Goal: Task Accomplishment & Management: Manage account settings

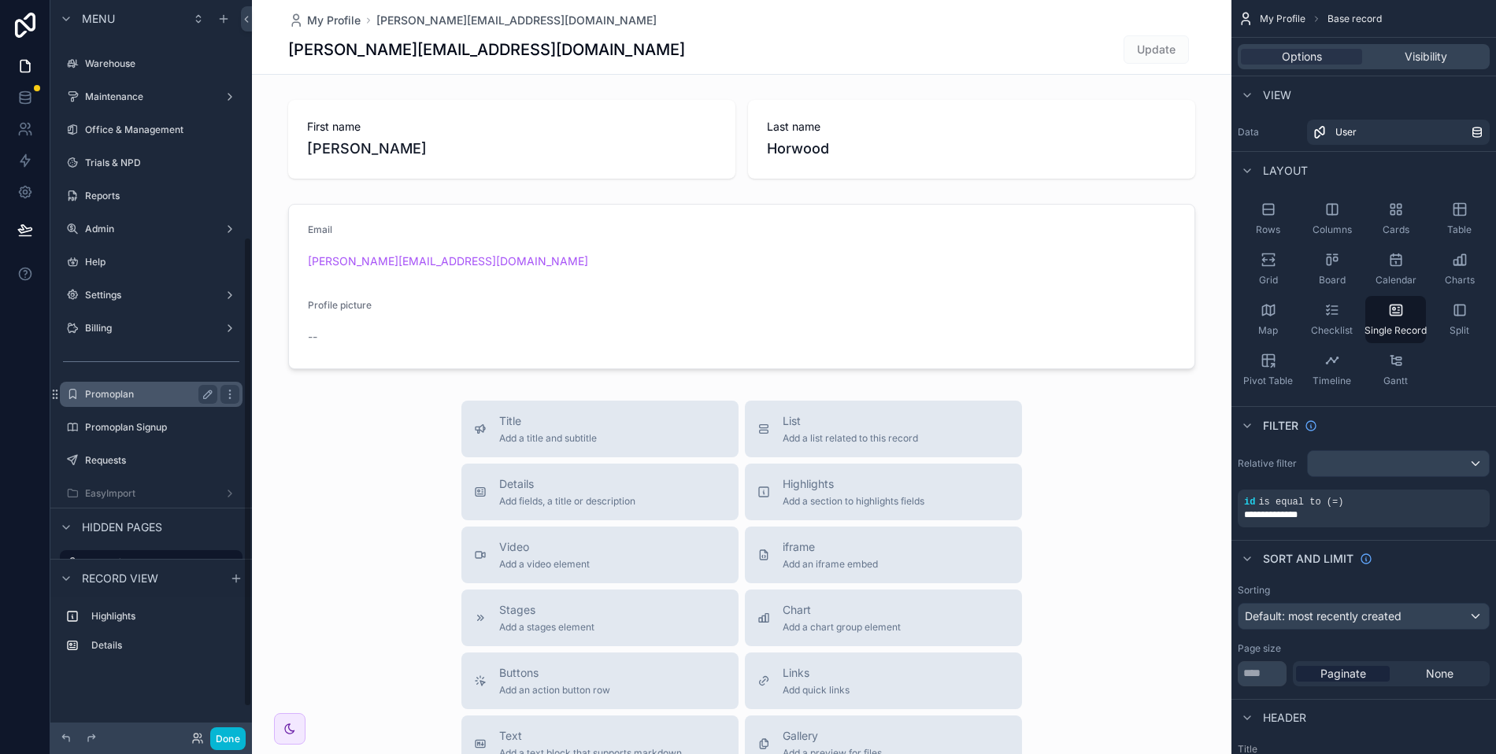
scroll to position [218, 0]
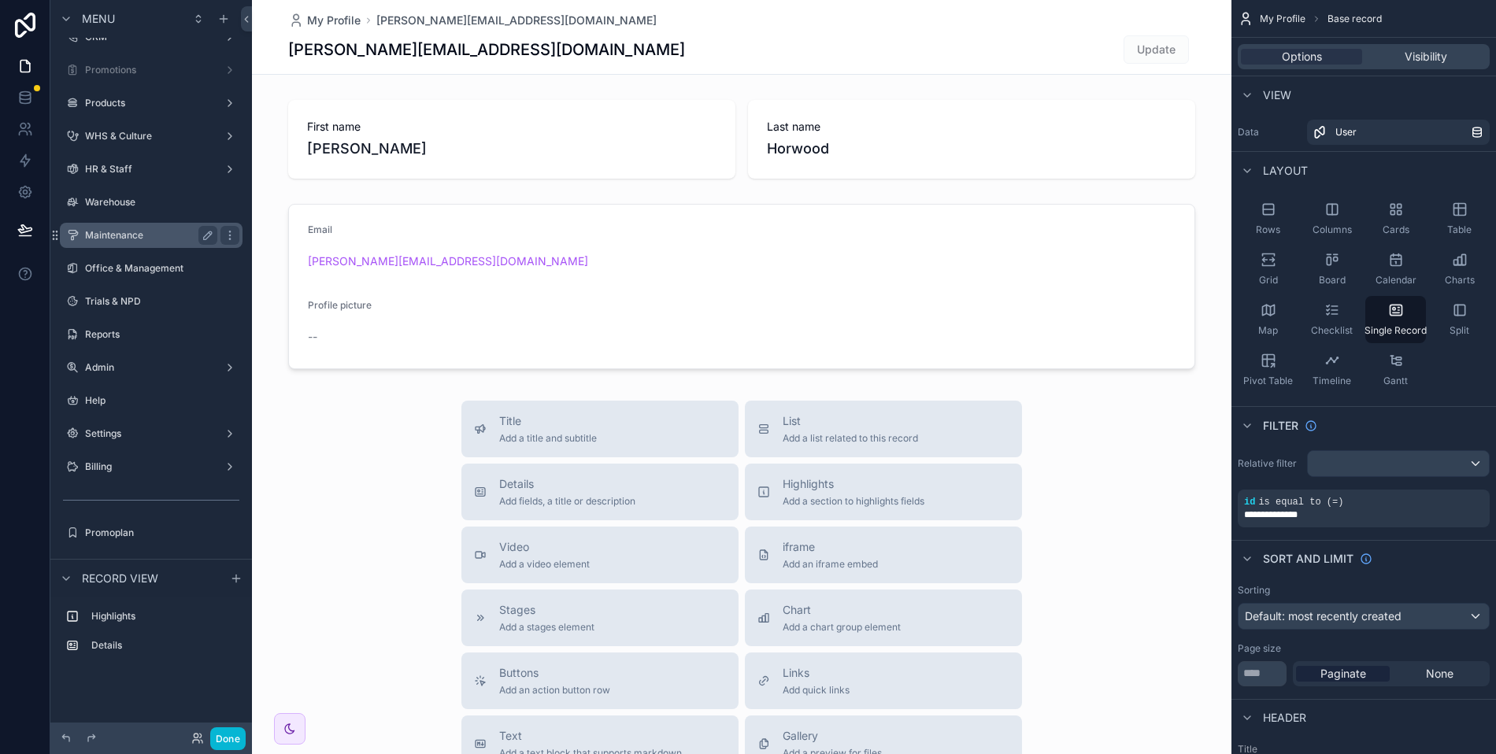
click at [114, 236] on label "Maintenance" at bounding box center [148, 235] width 126 height 13
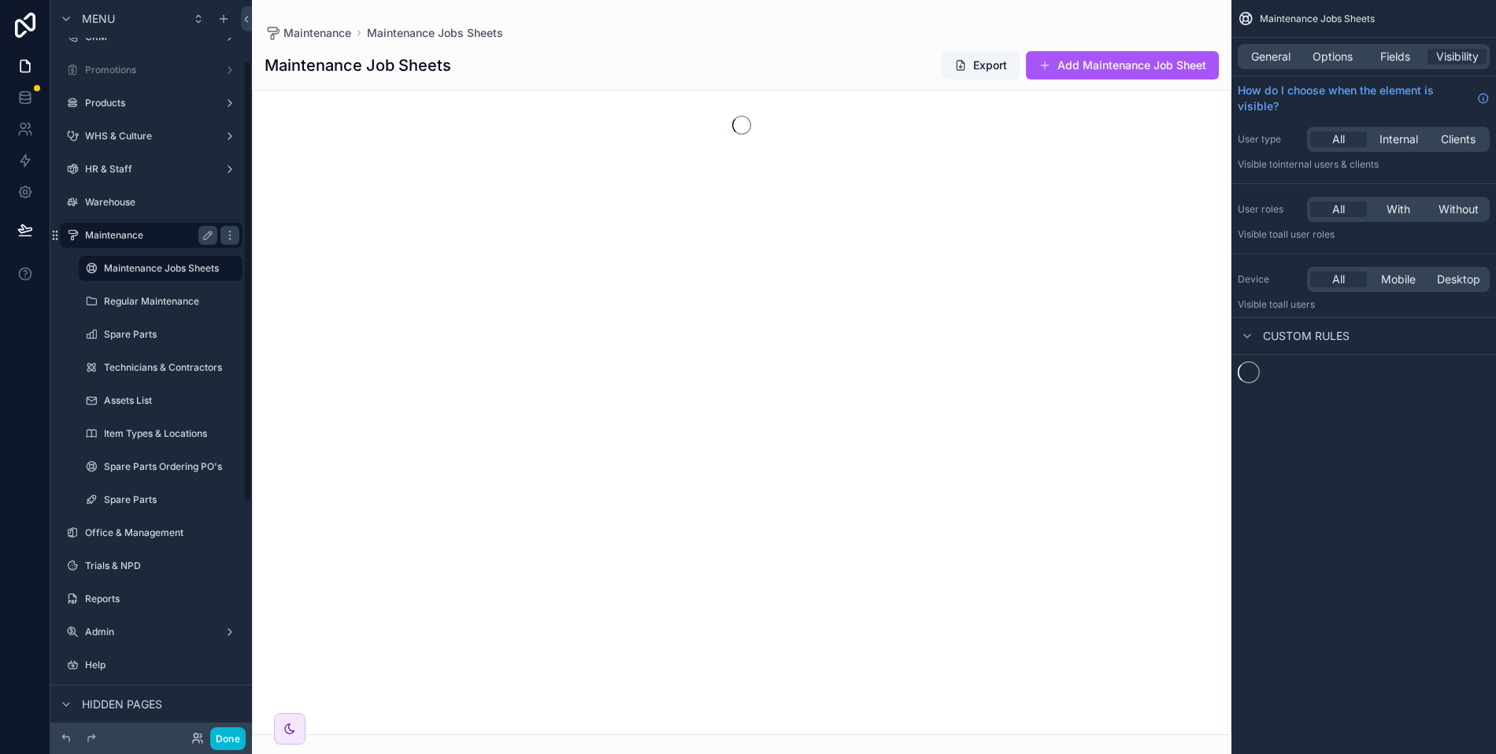
scroll to position [101, 0]
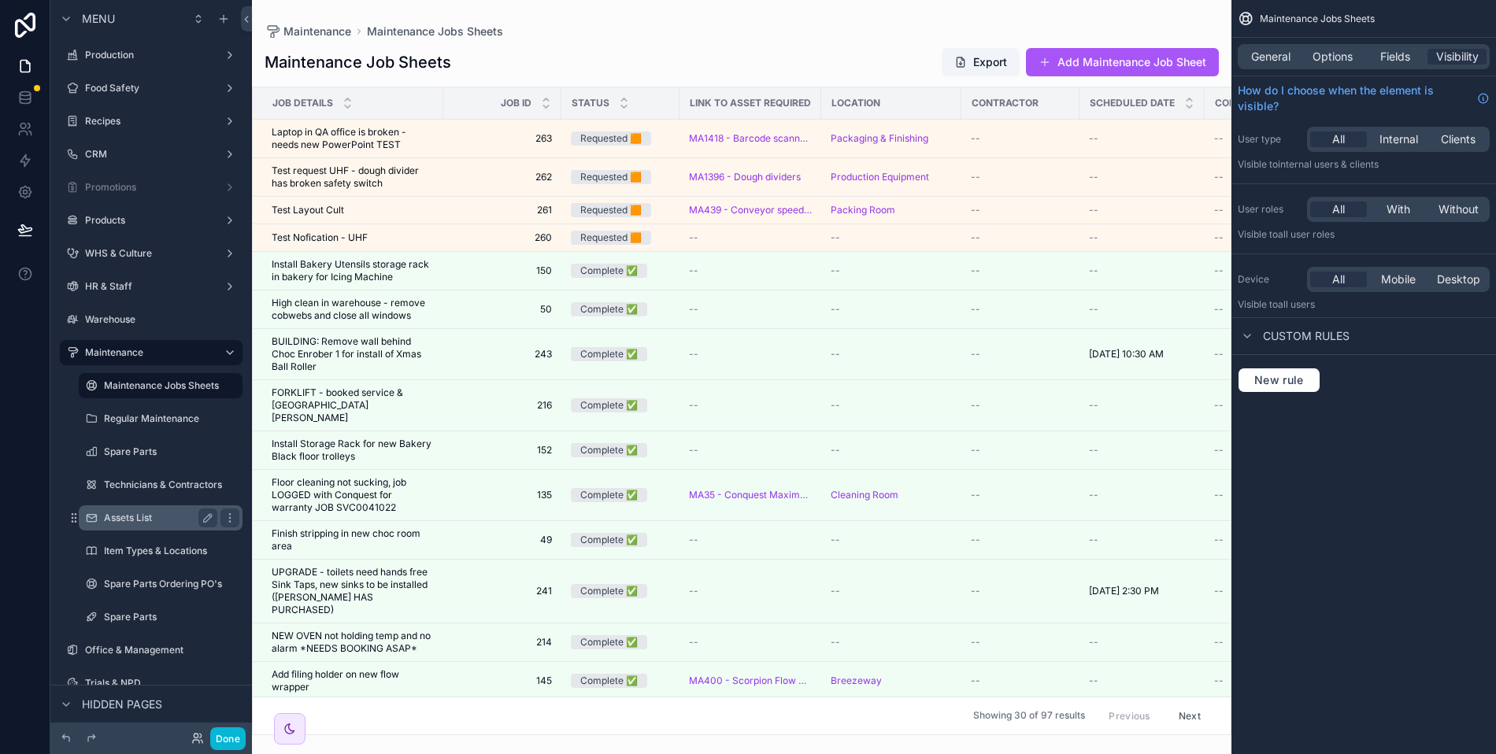
click at [136, 524] on div "Assets List" at bounding box center [160, 518] width 113 height 19
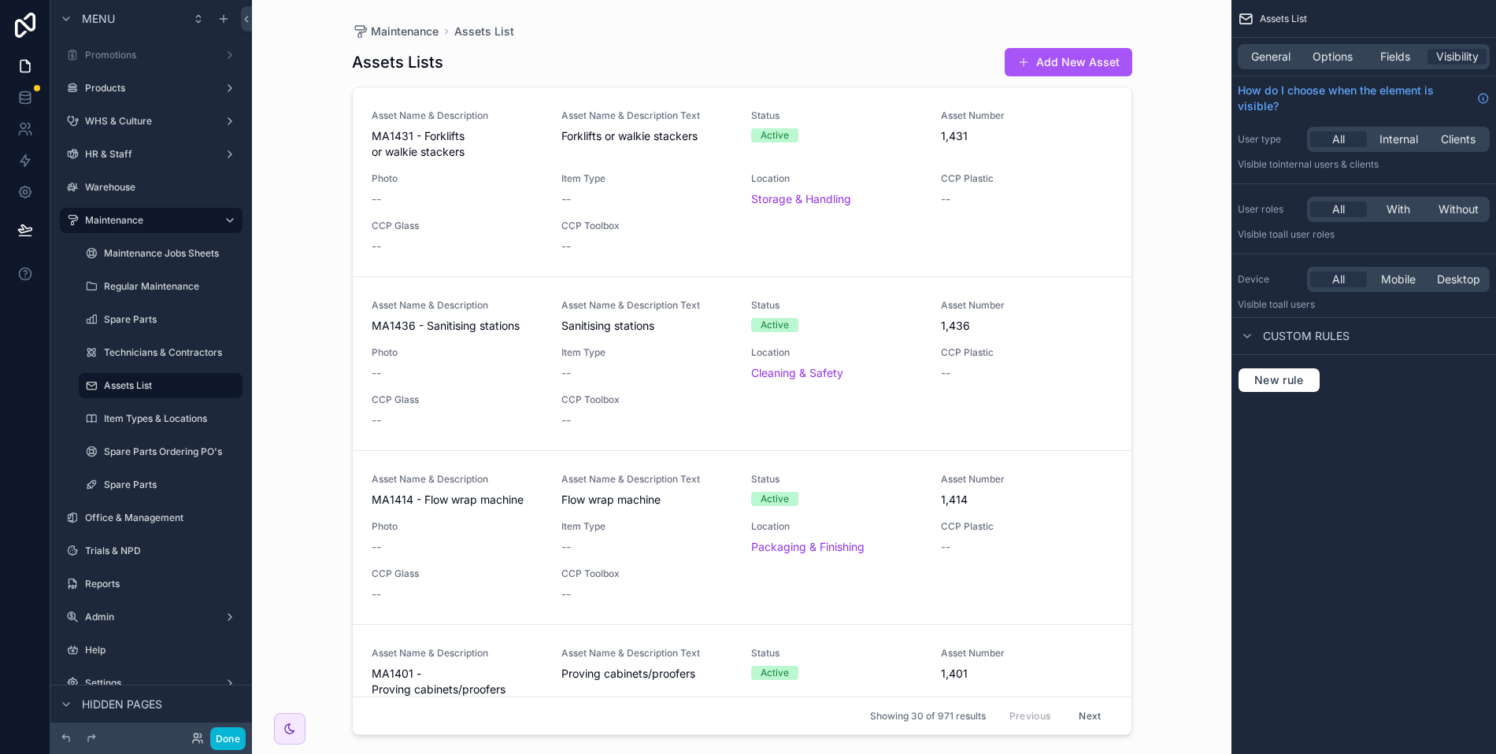
click at [443, 158] on div "scrollable content" at bounding box center [741, 367] width 805 height 735
click at [1278, 53] on span "General" at bounding box center [1270, 57] width 39 height 16
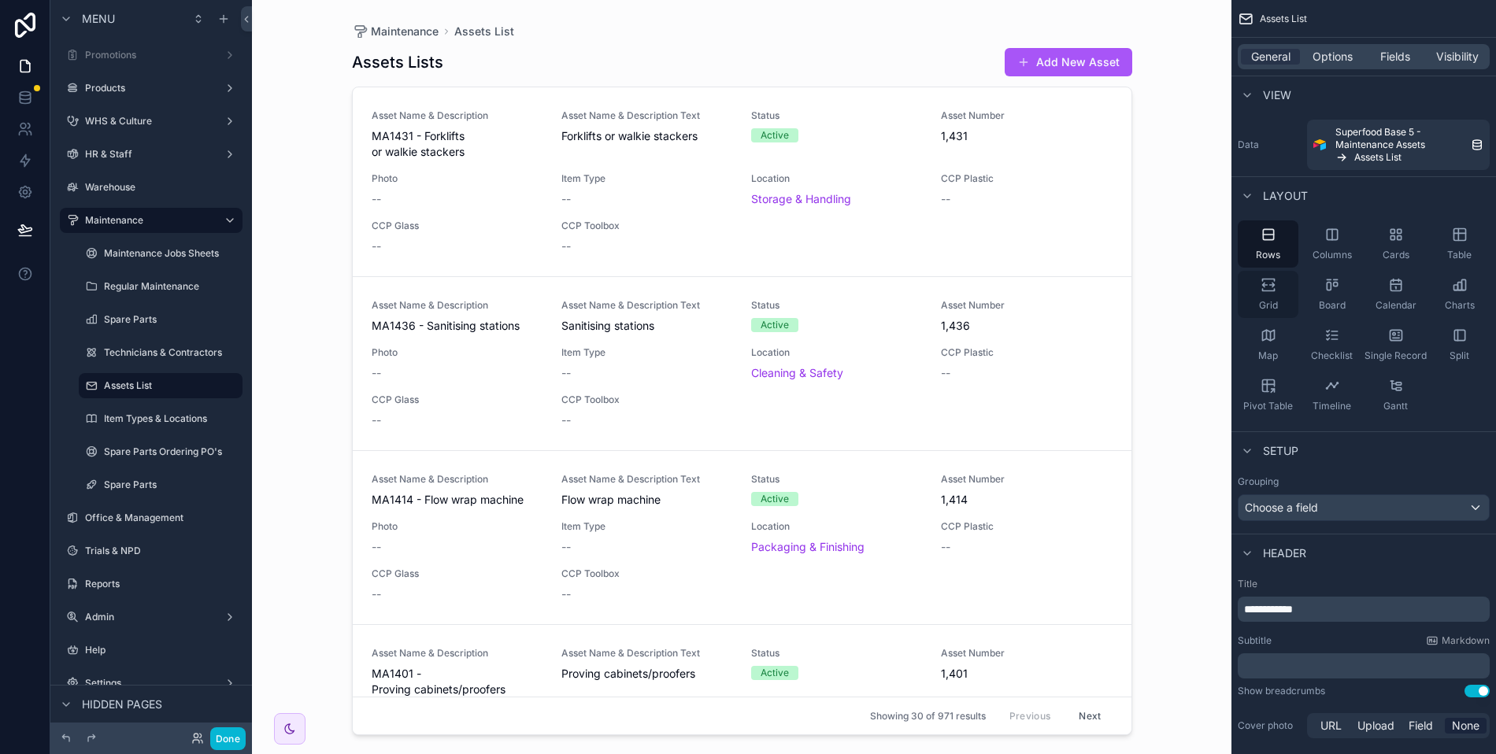
click at [1274, 289] on icon "scrollable content" at bounding box center [1268, 290] width 12 height 2
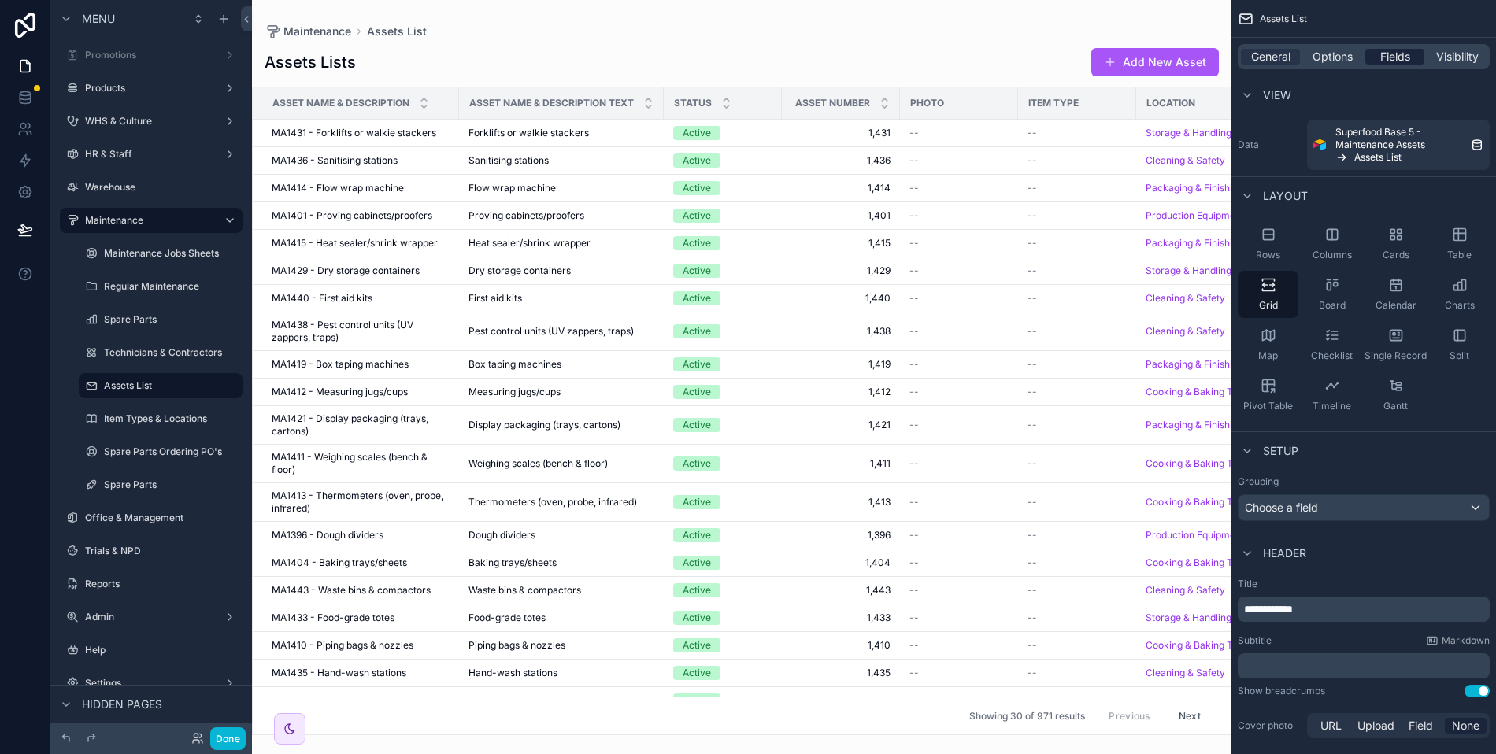
click at [1398, 53] on span "Fields" at bounding box center [1395, 57] width 30 height 16
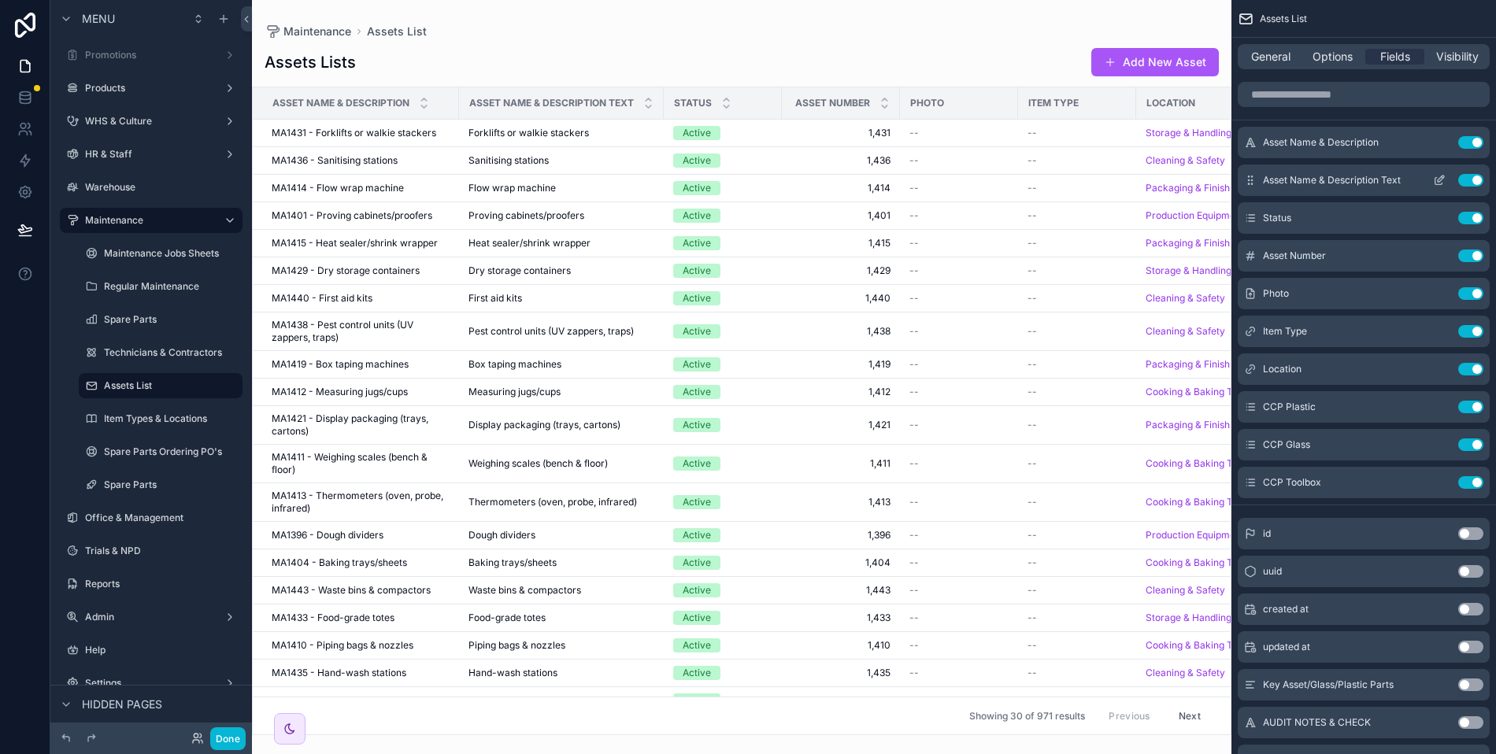
click at [1477, 176] on button "Use setting" at bounding box center [1470, 180] width 25 height 13
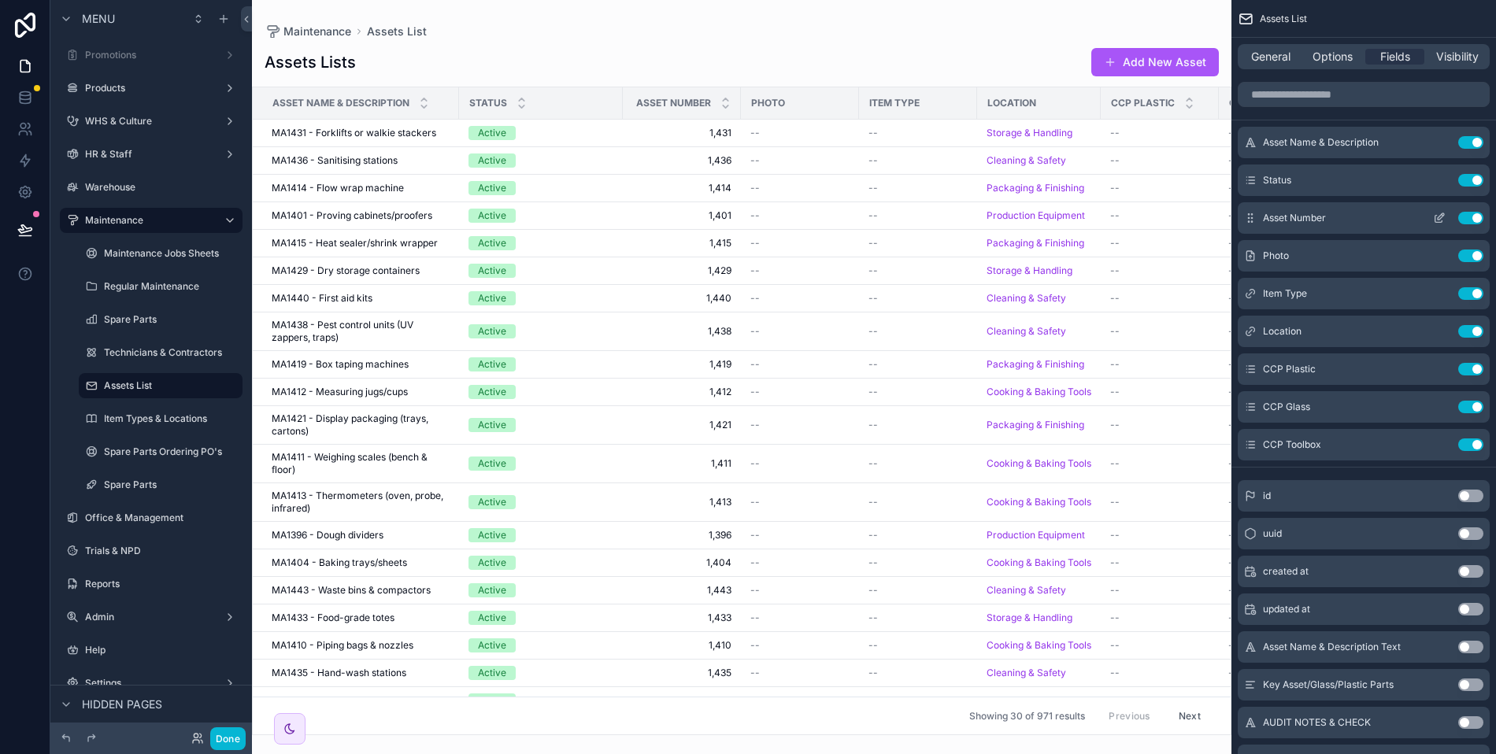
click at [1463, 216] on button "Use setting" at bounding box center [1470, 218] width 25 height 13
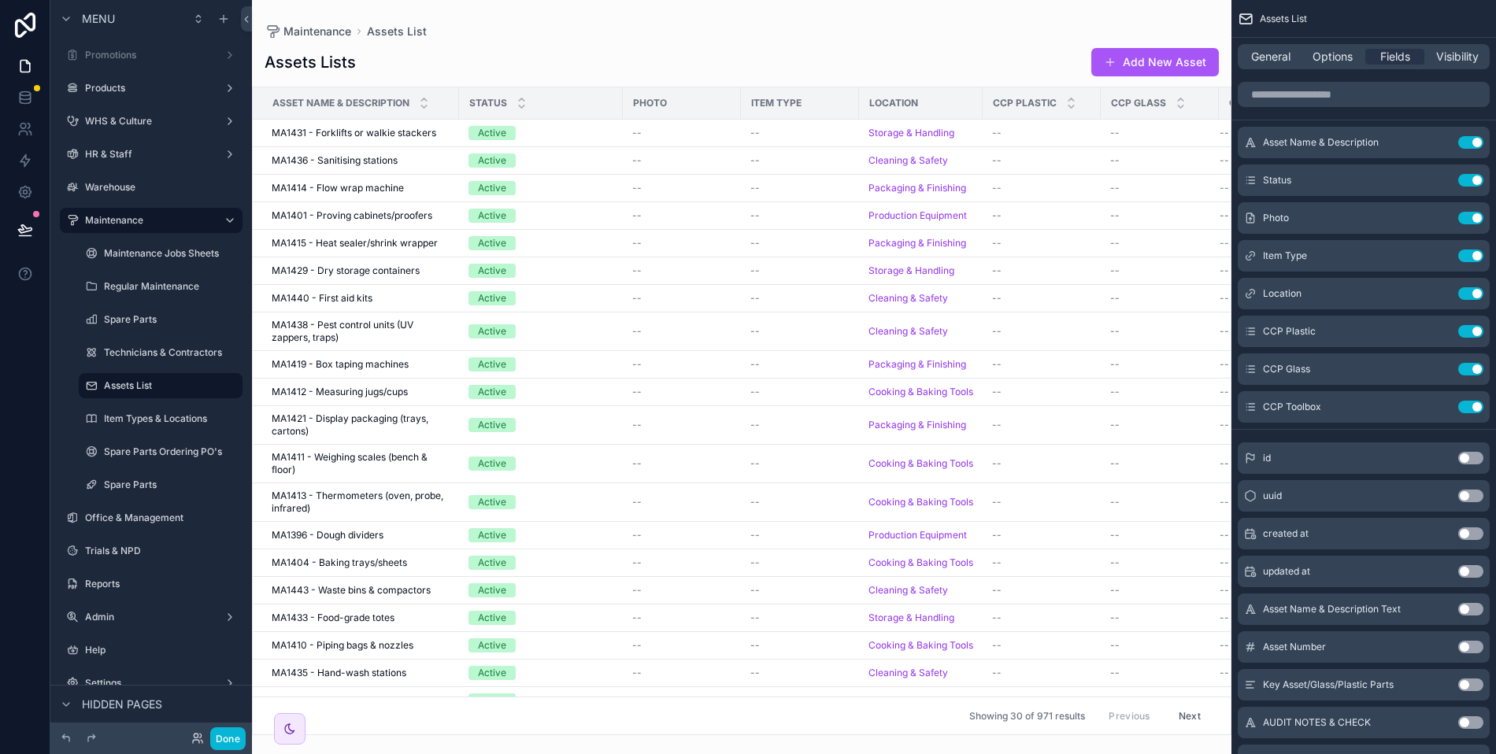
click at [1463, 216] on button "Use setting" at bounding box center [1470, 218] width 25 height 13
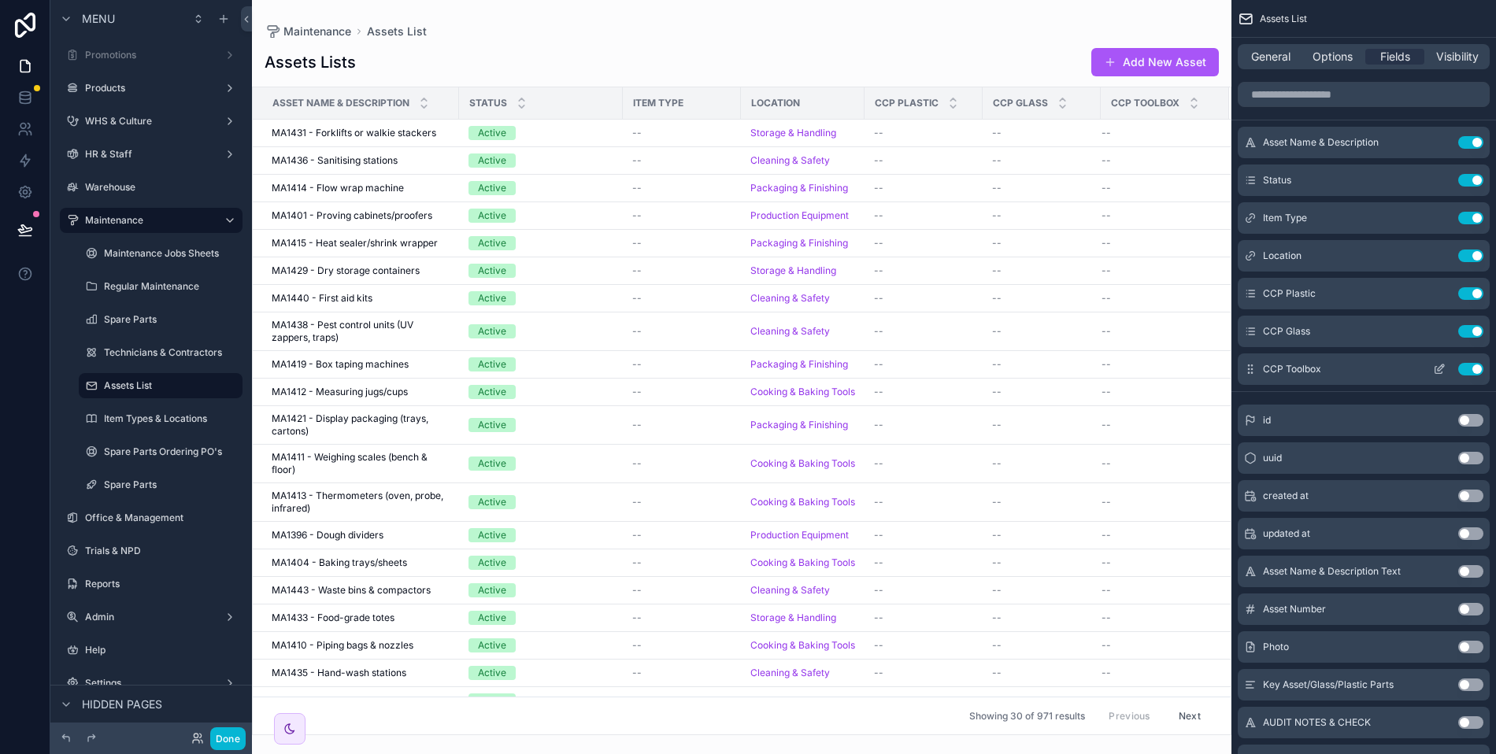
click at [1478, 365] on button "Use setting" at bounding box center [1470, 369] width 25 height 13
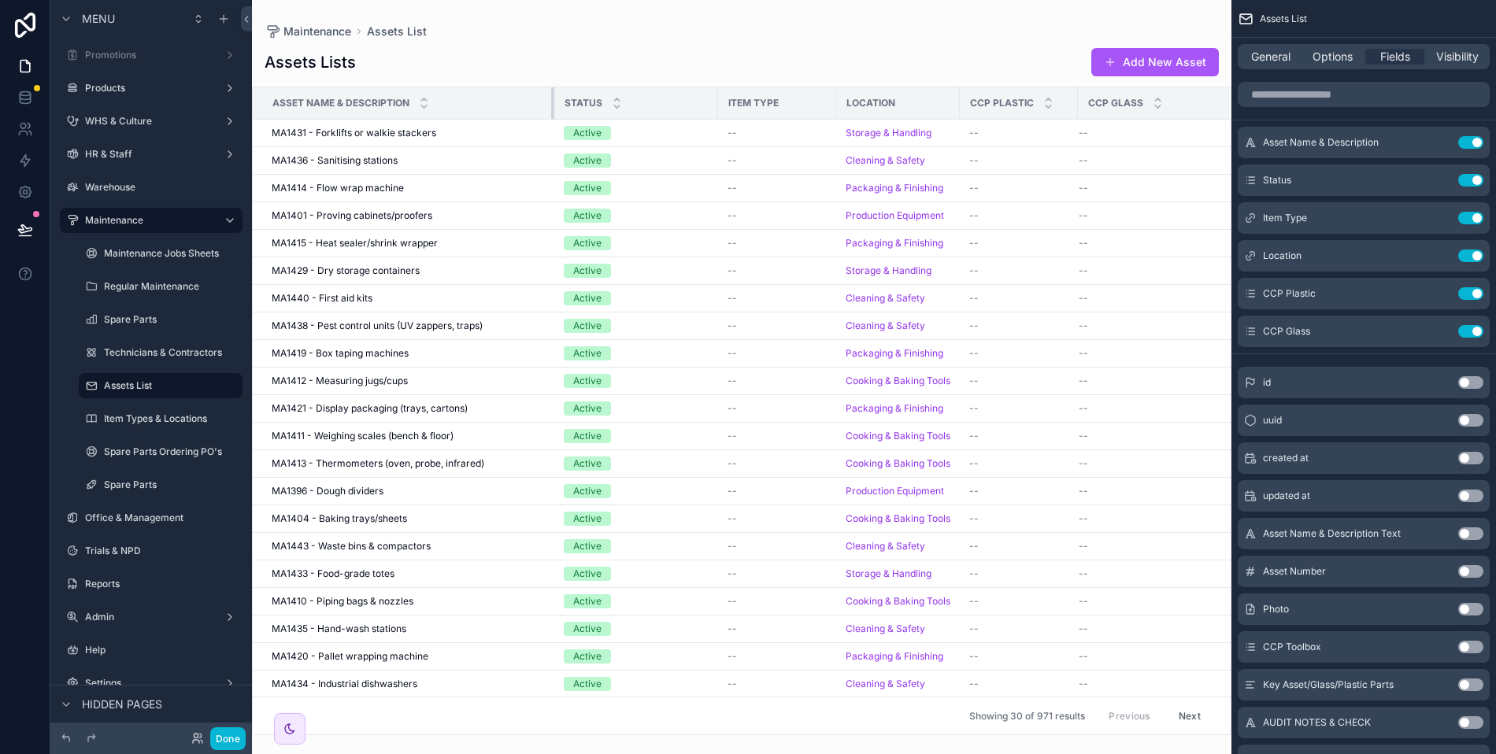
drag, startPoint x: 457, startPoint y: 96, endPoint x: 564, endPoint y: 91, distance: 108.0
click at [564, 91] on tr "Asset Name & Description Status Item Type Location CCP Plastic CCP Glass" at bounding box center [742, 103] width 978 height 32
click at [383, 137] on span "MA1431 - Forklifts or walkie stackers" at bounding box center [354, 133] width 165 height 13
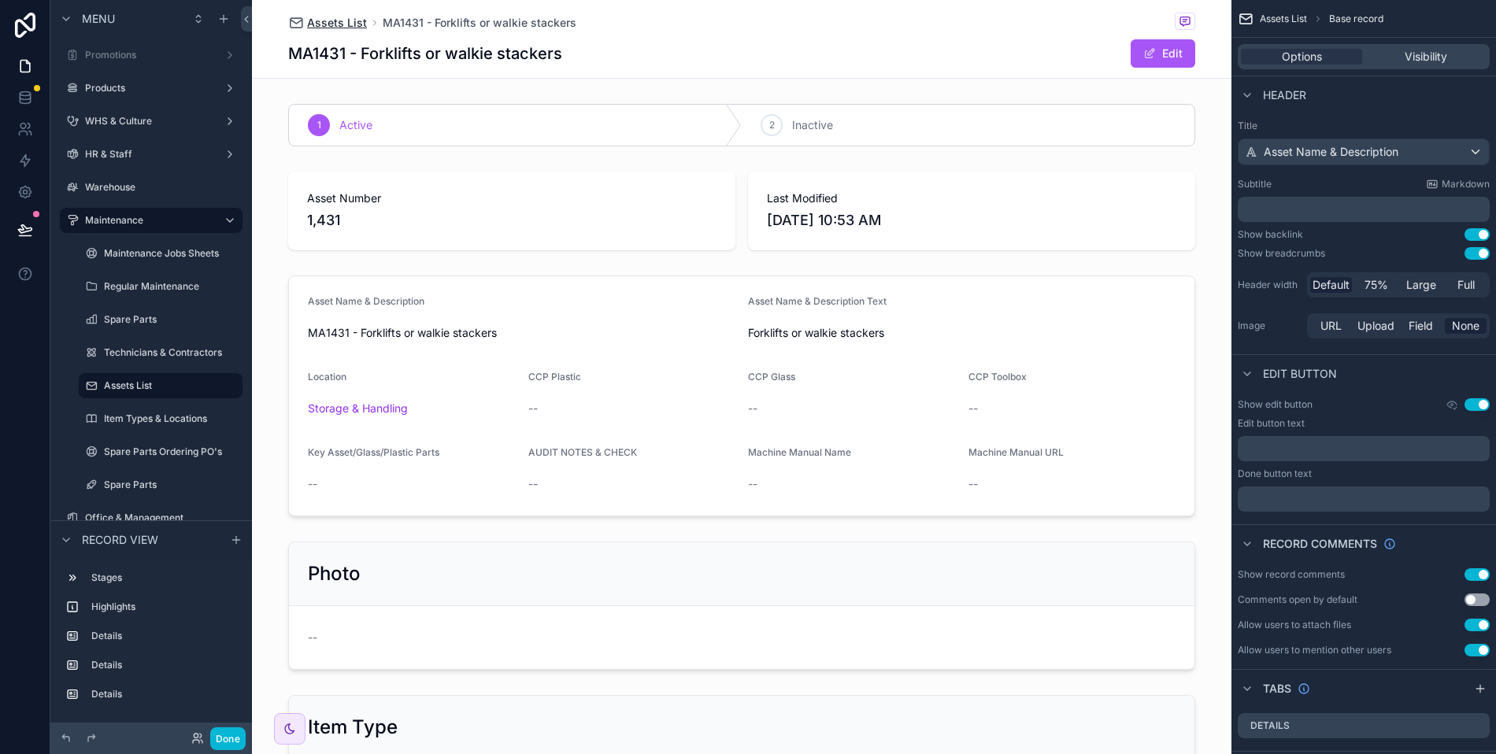
click at [339, 22] on span "Assets List" at bounding box center [337, 23] width 60 height 16
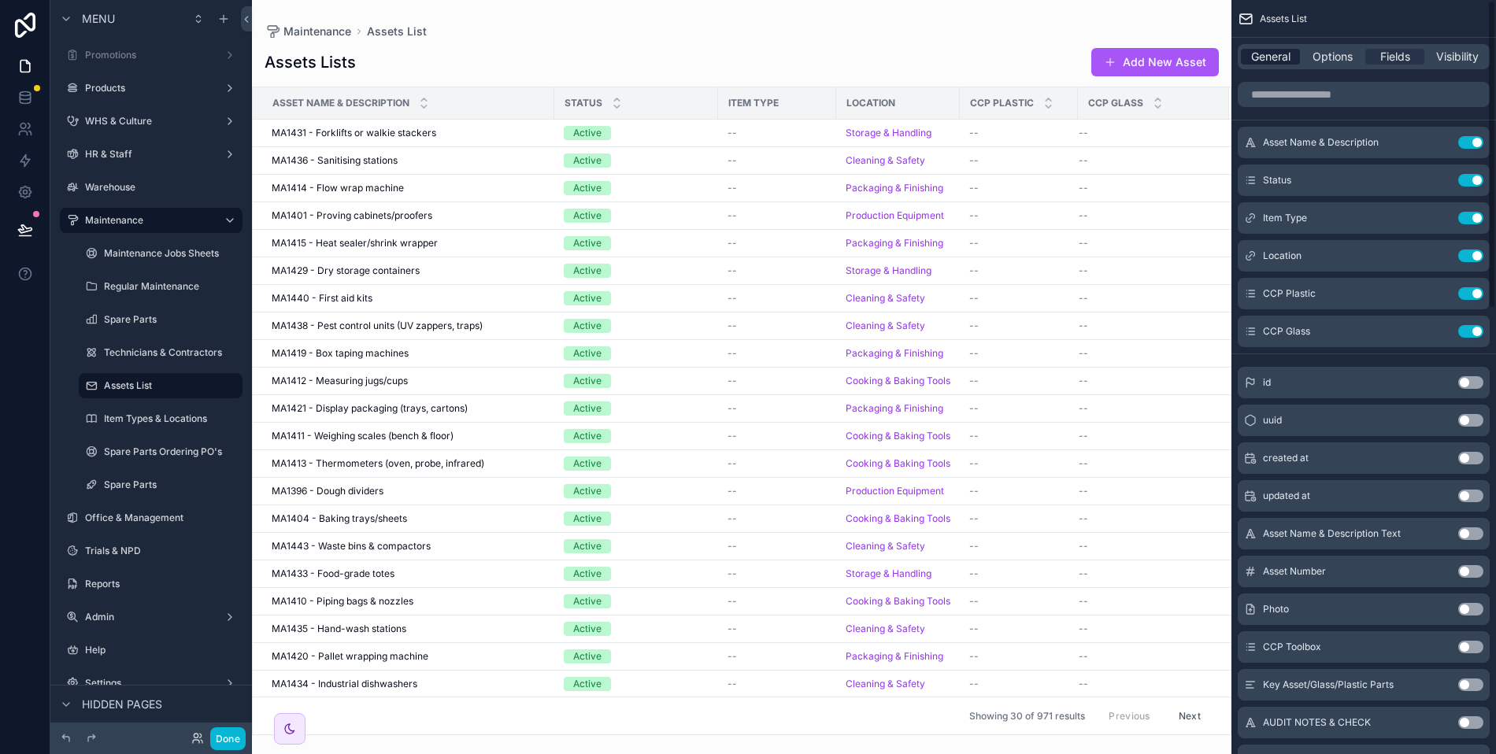
click at [1256, 62] on span "General" at bounding box center [1270, 57] width 39 height 16
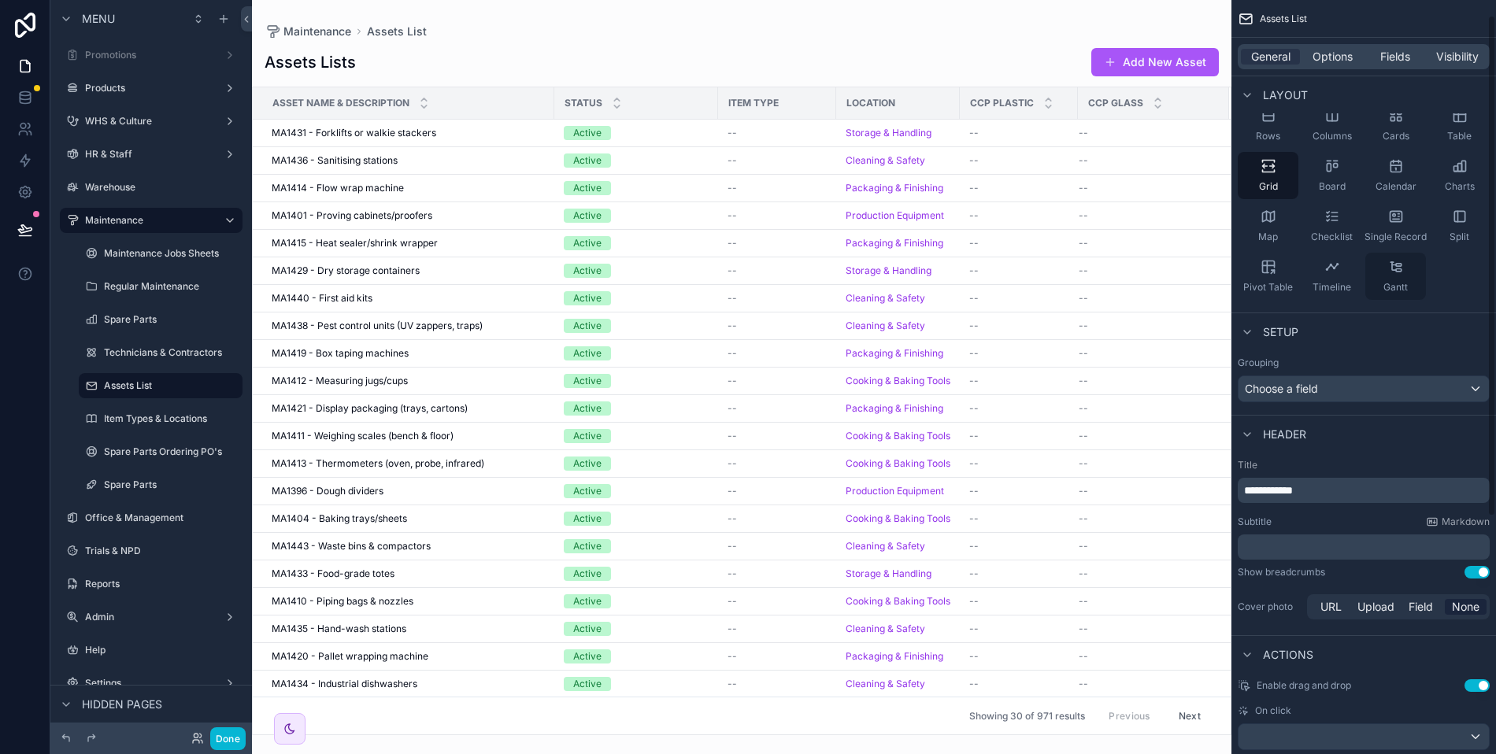
scroll to position [379, 0]
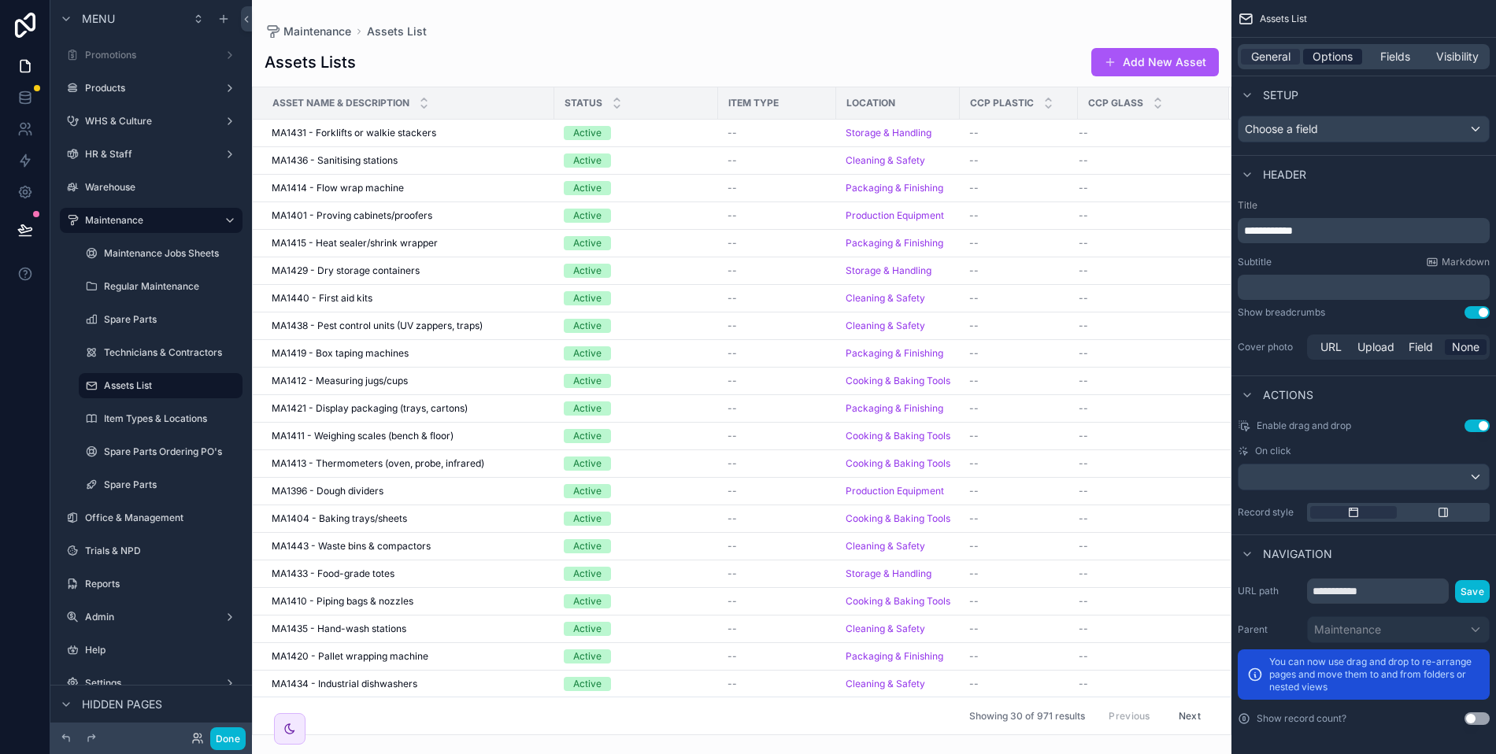
click at [1331, 61] on span "Options" at bounding box center [1332, 57] width 40 height 16
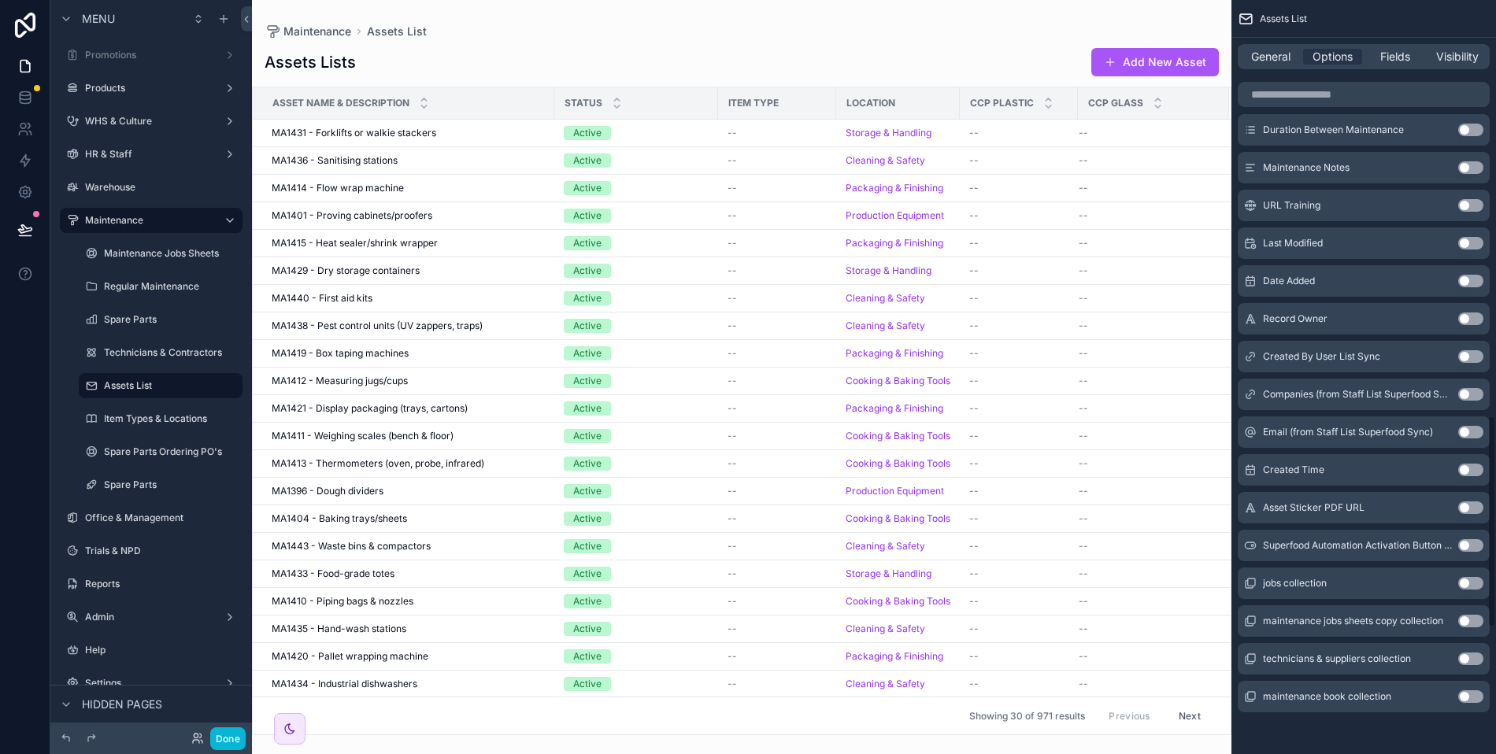
scroll to position [197, 0]
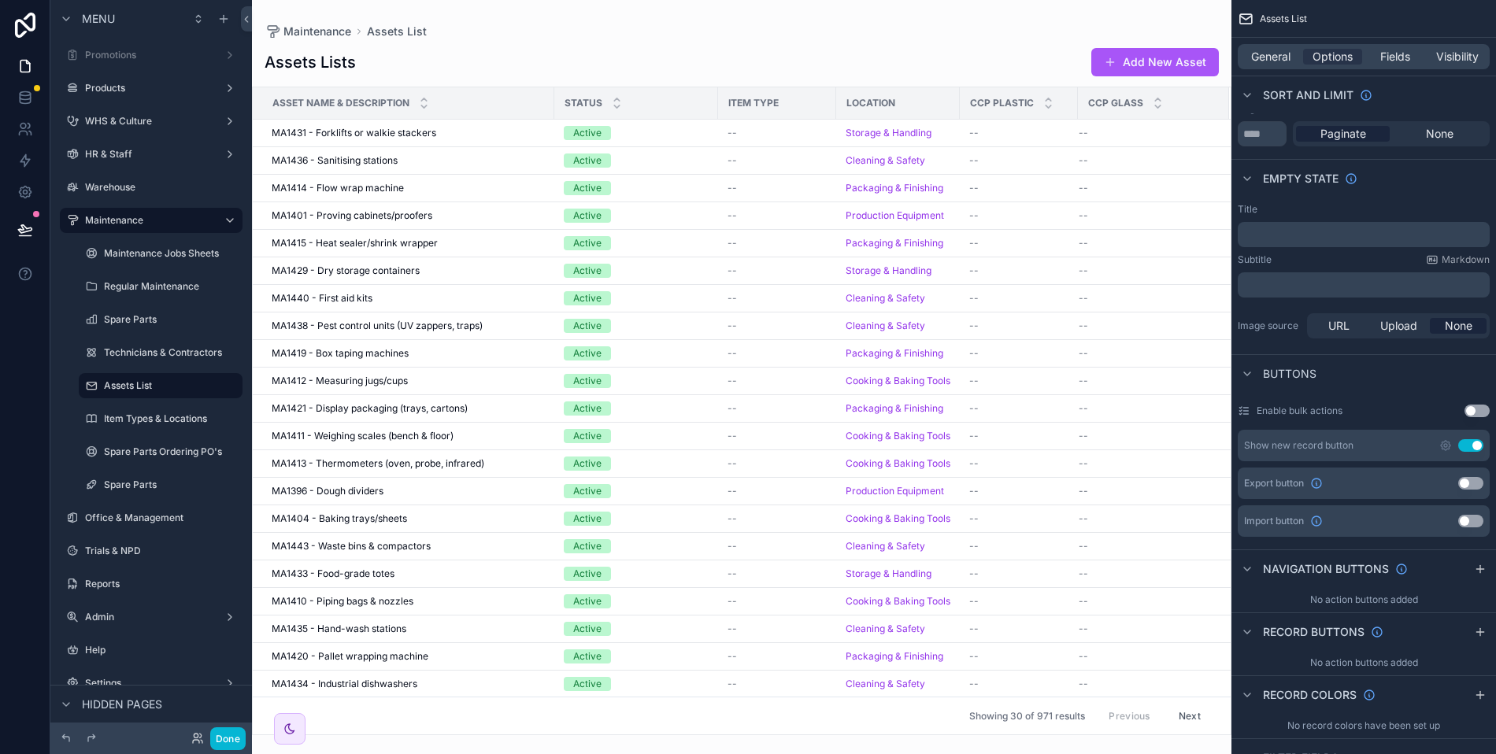
click at [1466, 485] on button "Use setting" at bounding box center [1470, 483] width 25 height 13
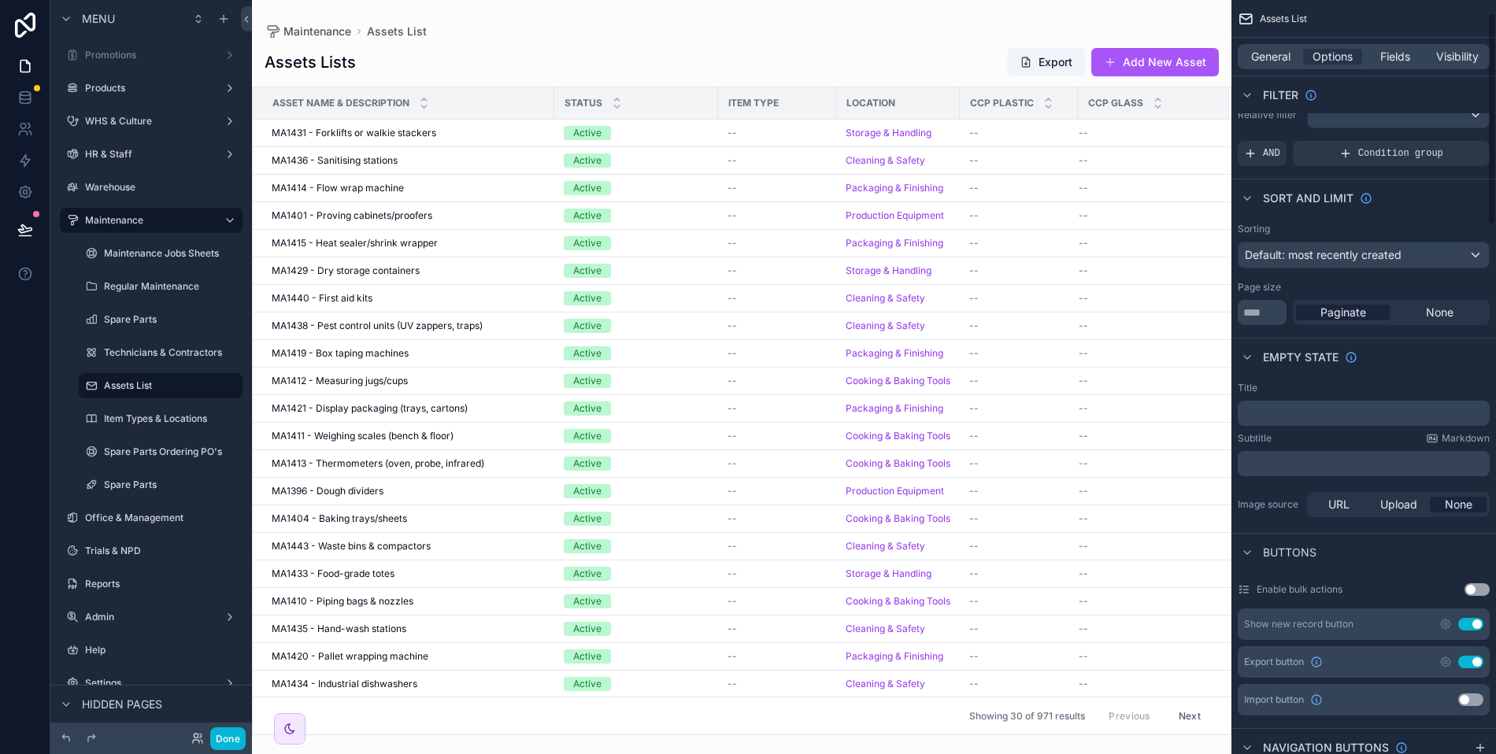
scroll to position [0, 0]
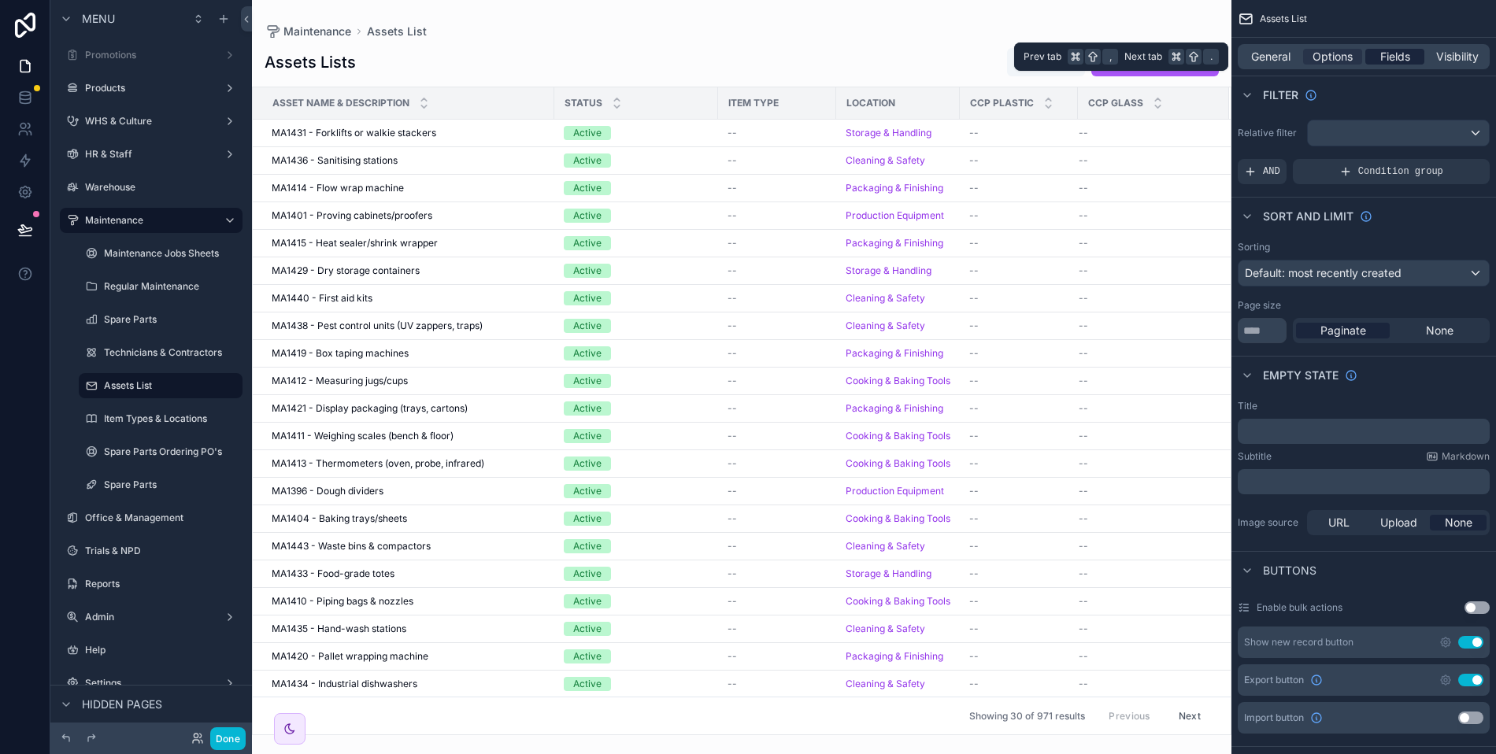
click at [1382, 58] on span "Fields" at bounding box center [1395, 57] width 30 height 16
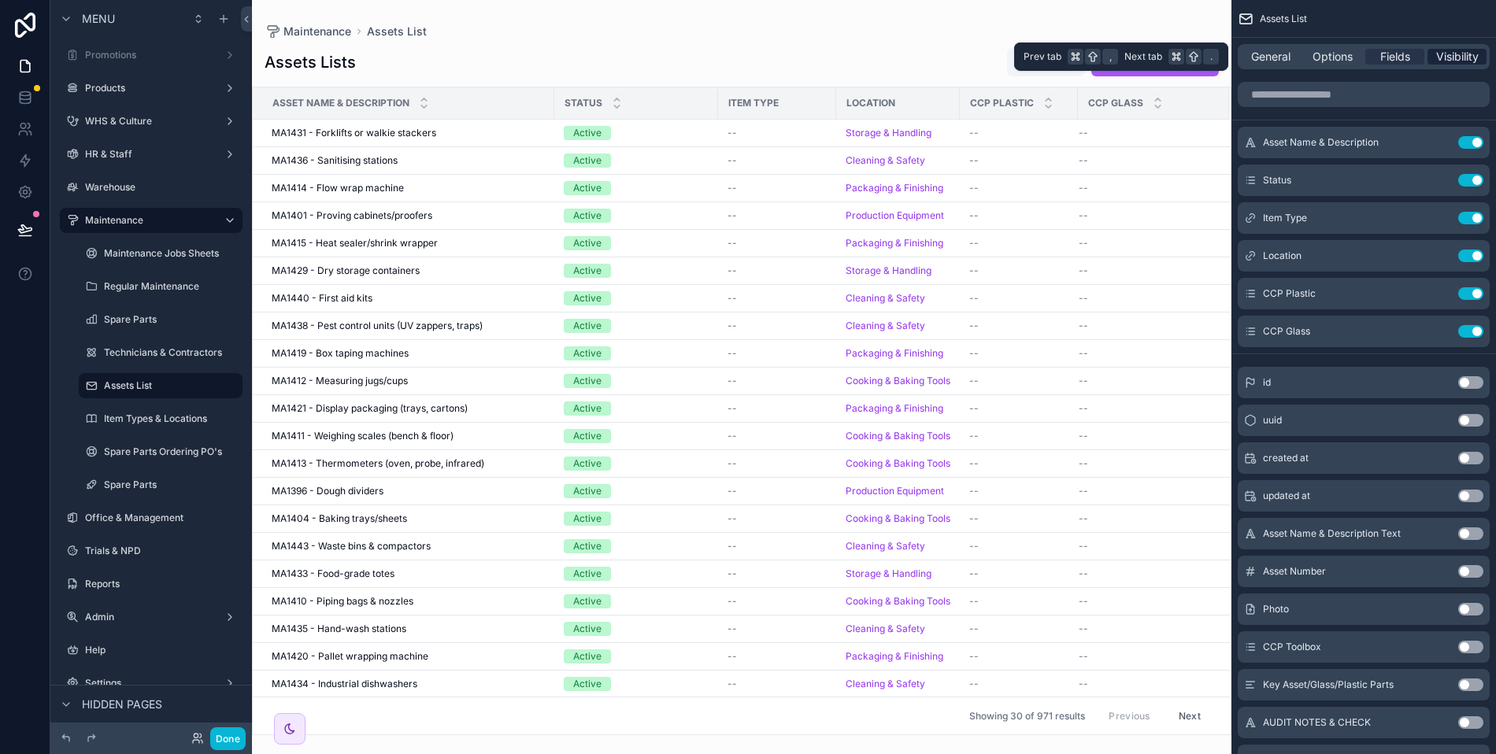
click at [1453, 59] on span "Visibility" at bounding box center [1457, 57] width 43 height 16
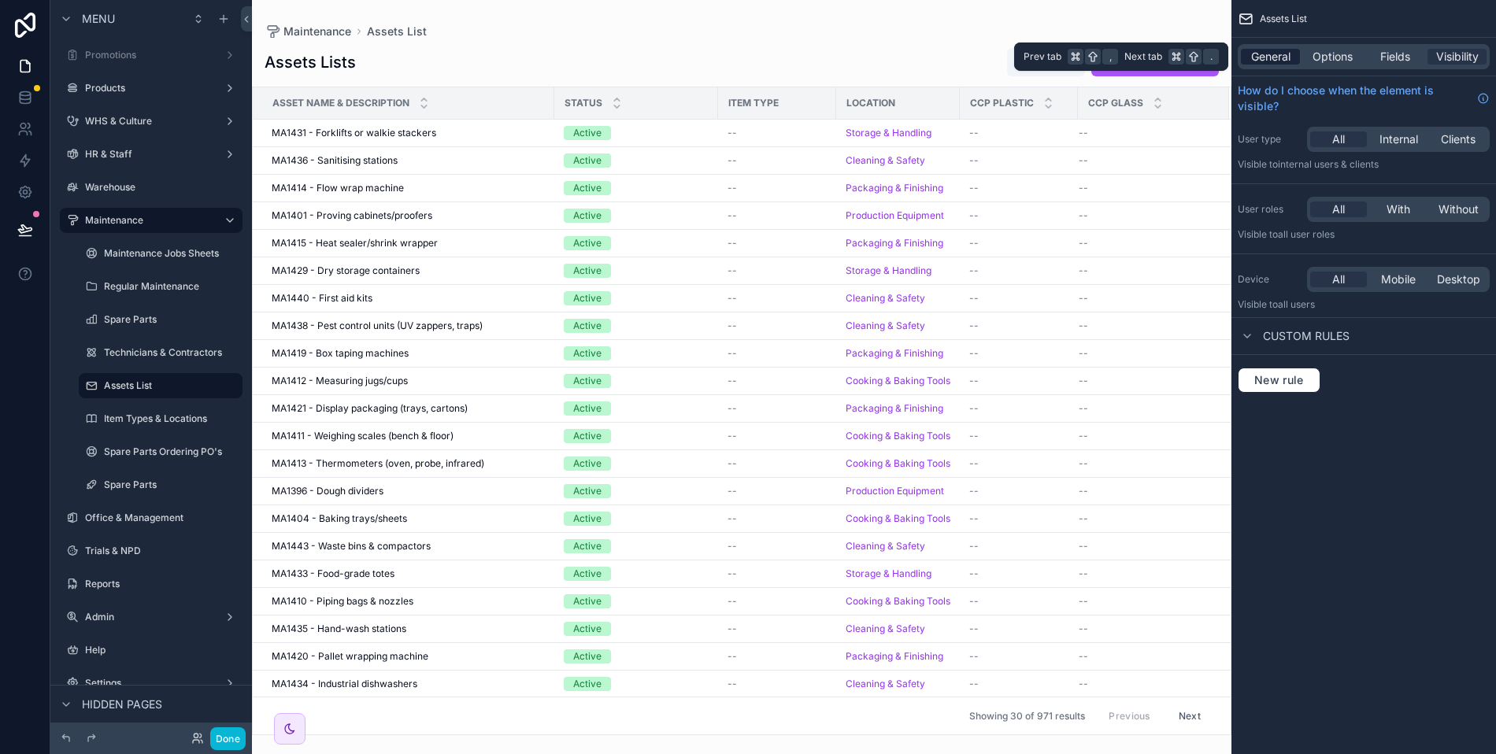
click at [1271, 59] on span "General" at bounding box center [1270, 57] width 39 height 16
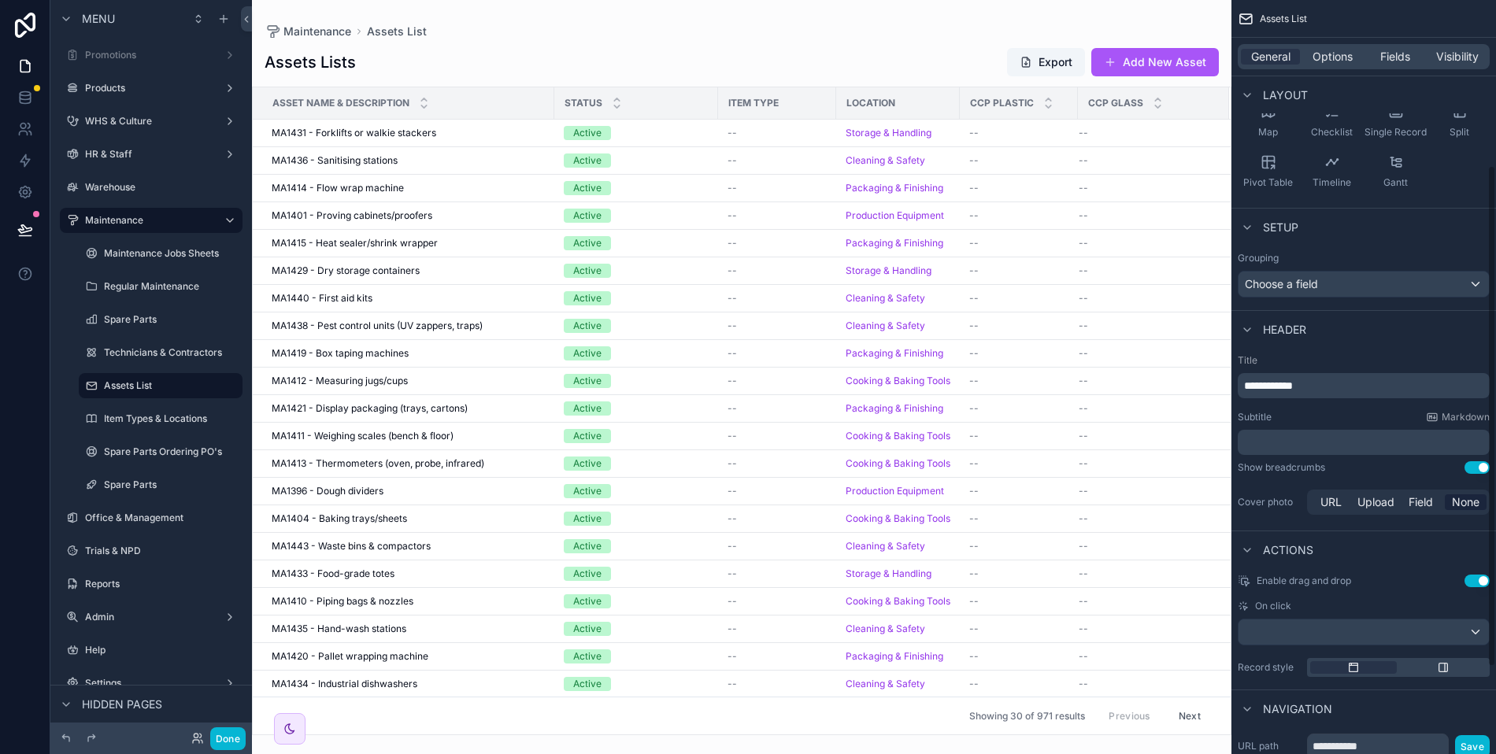
scroll to position [210, 0]
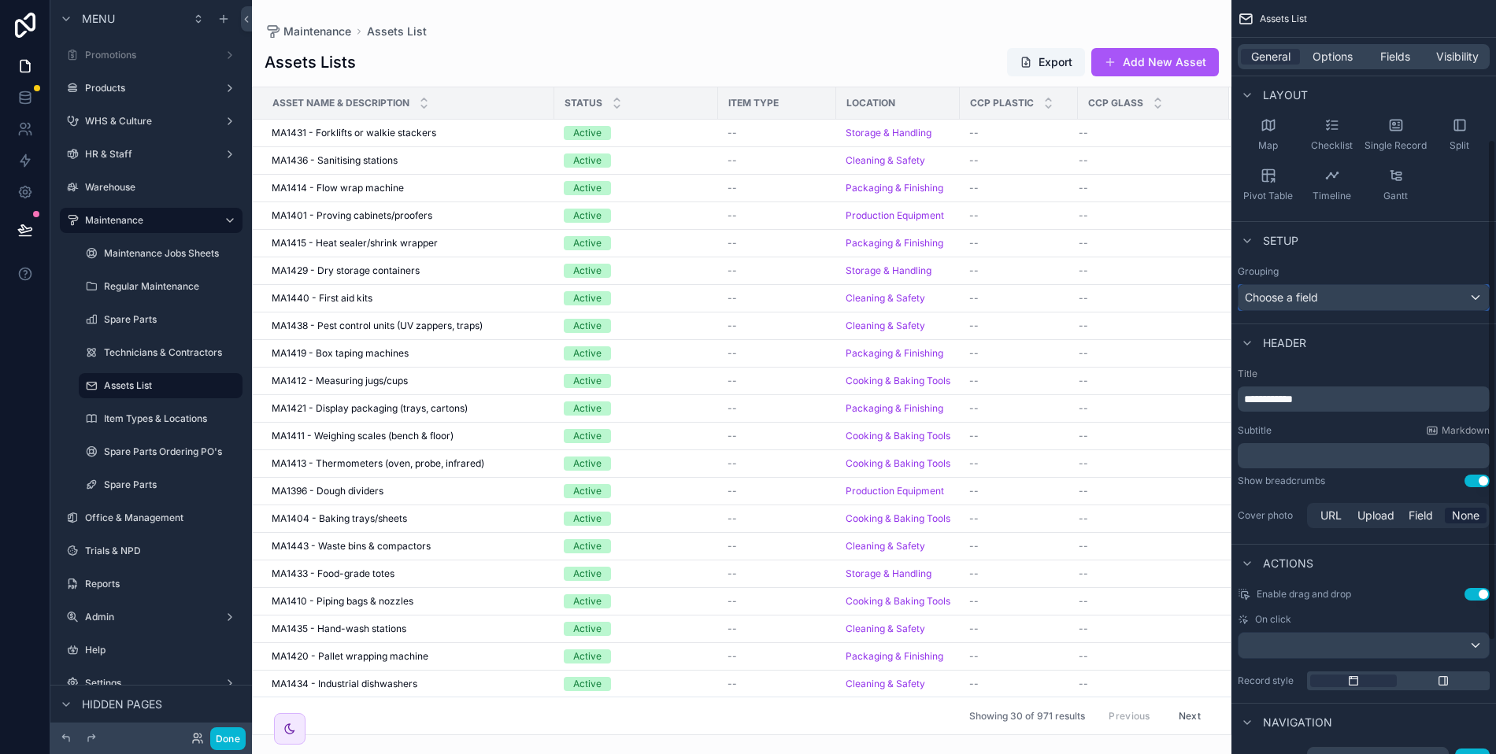
click at [1318, 295] on span "Choose a field" at bounding box center [1281, 296] width 73 height 13
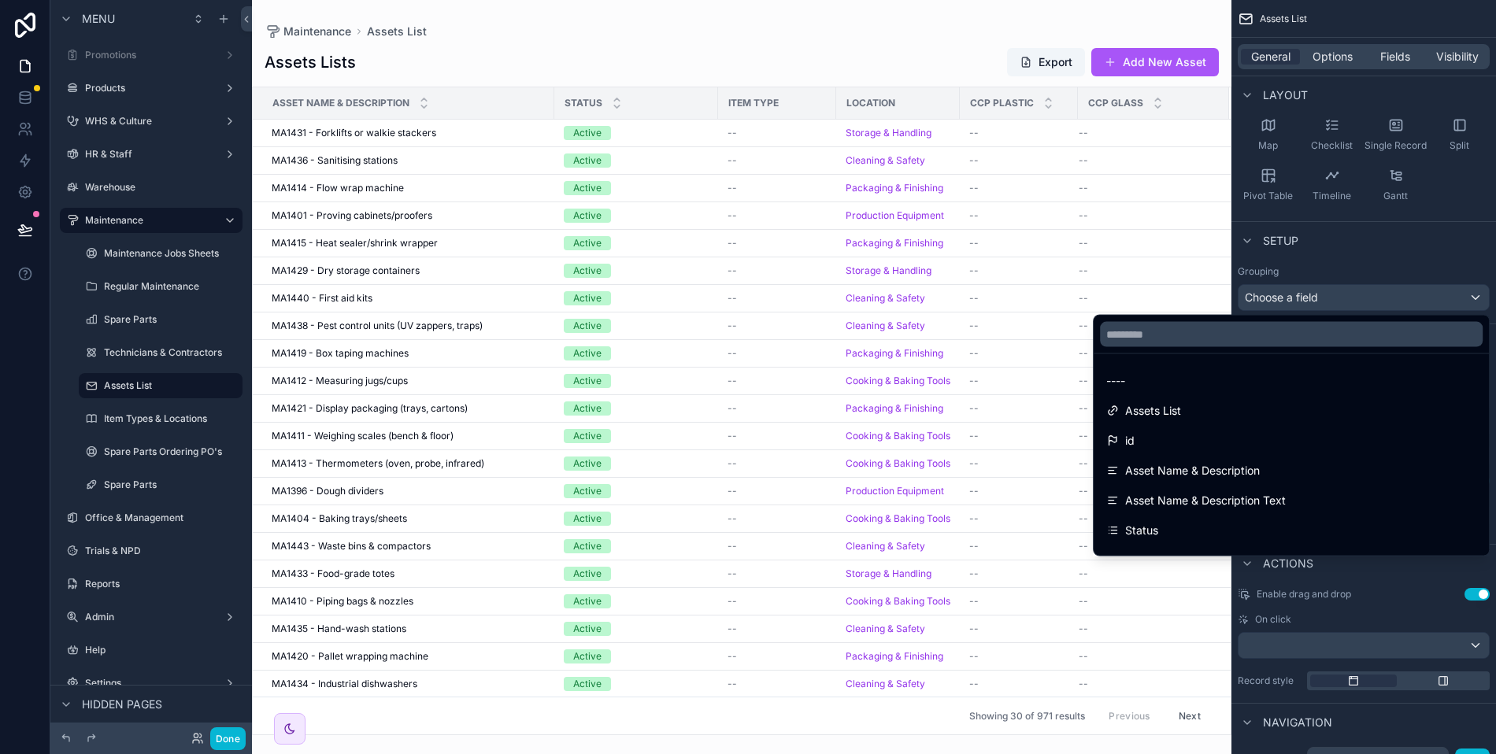
click at [1318, 295] on div "scrollable content" at bounding box center [748, 377] width 1496 height 754
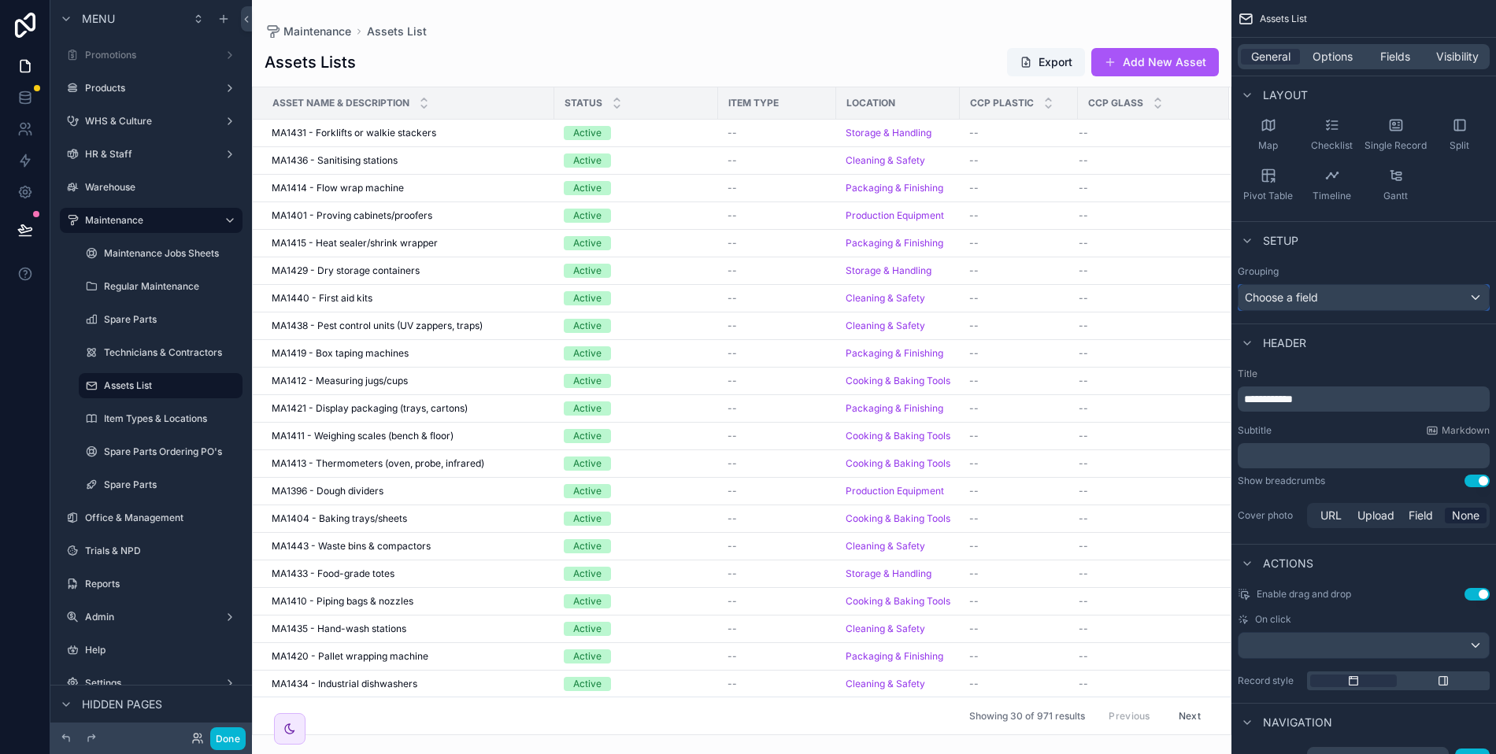
click at [1318, 295] on span "Choose a field" at bounding box center [1281, 296] width 73 height 13
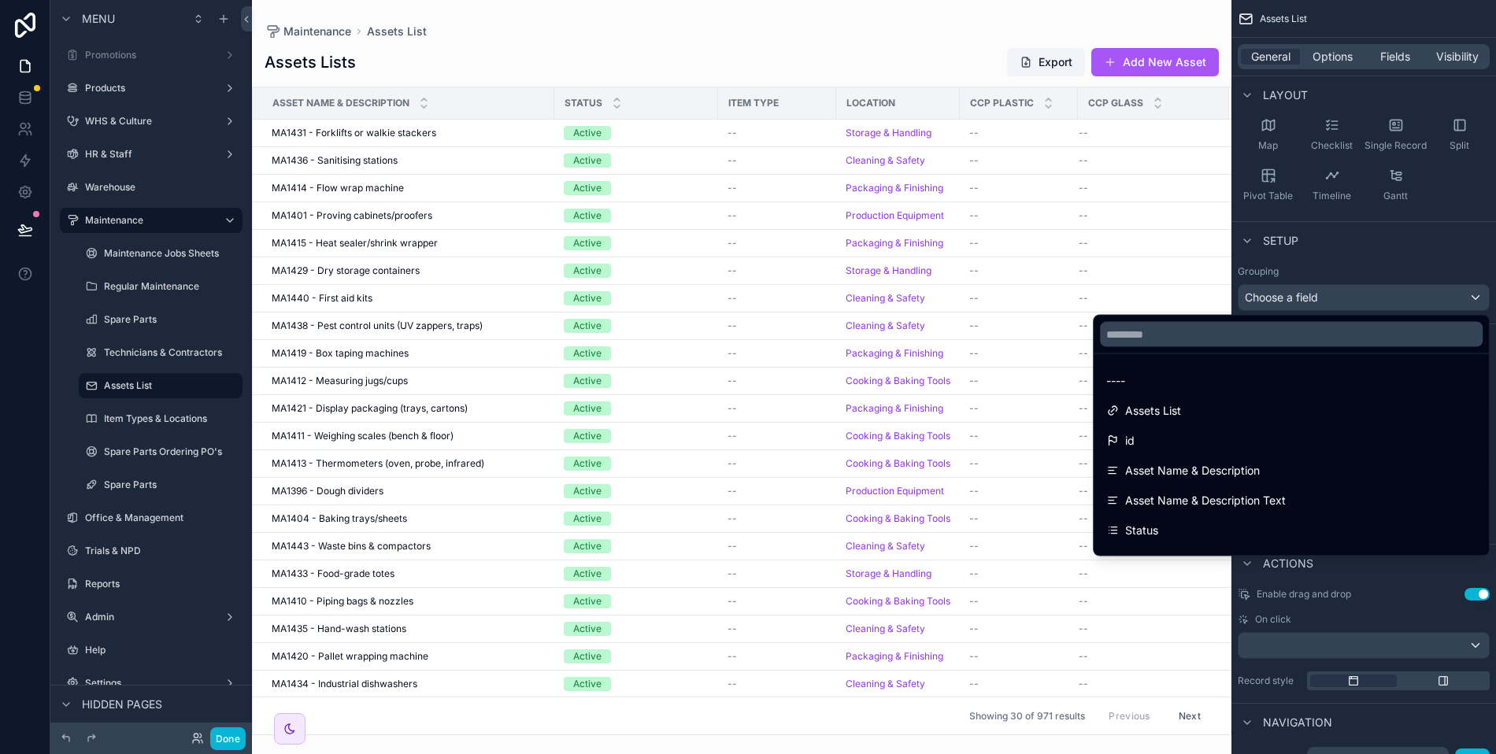
click at [1318, 295] on div "scrollable content" at bounding box center [748, 377] width 1496 height 754
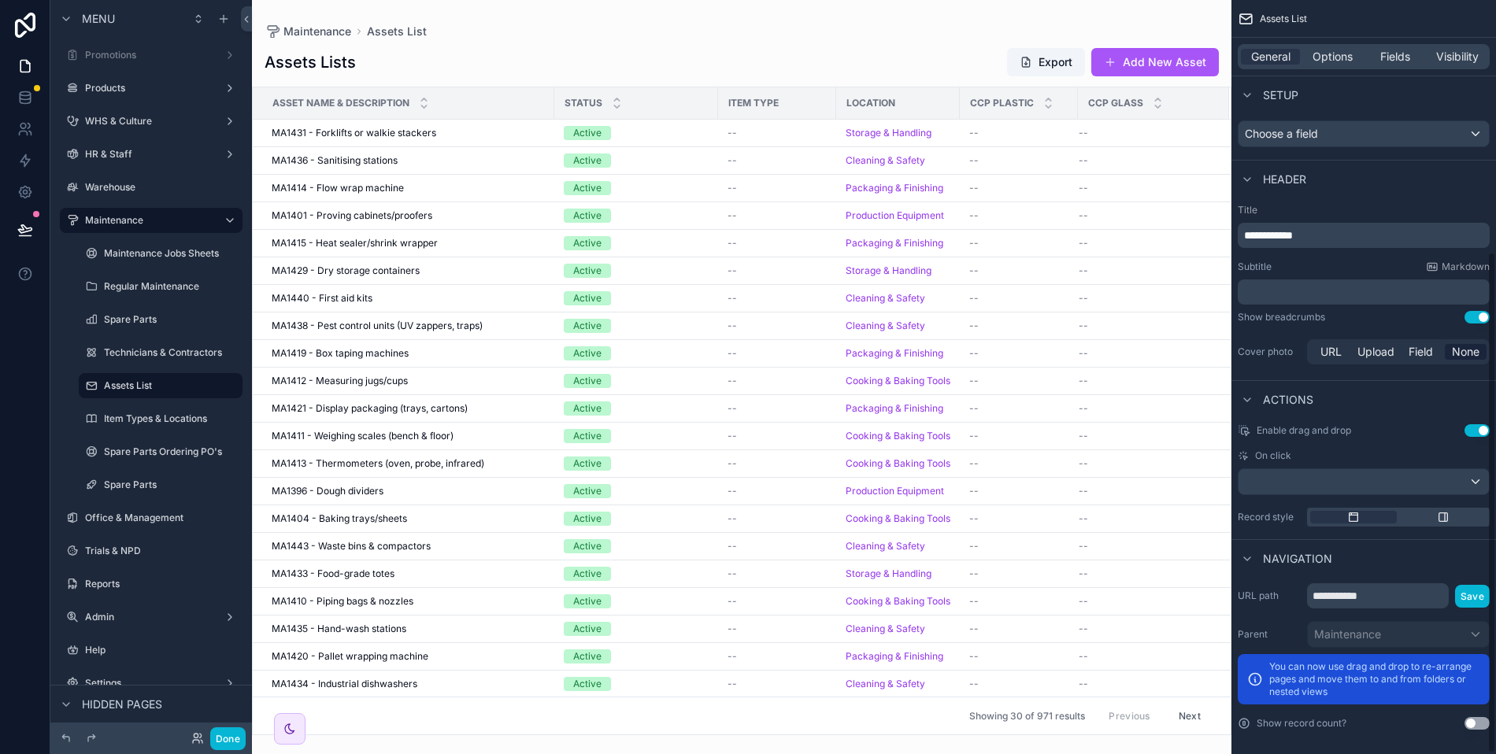
scroll to position [379, 0]
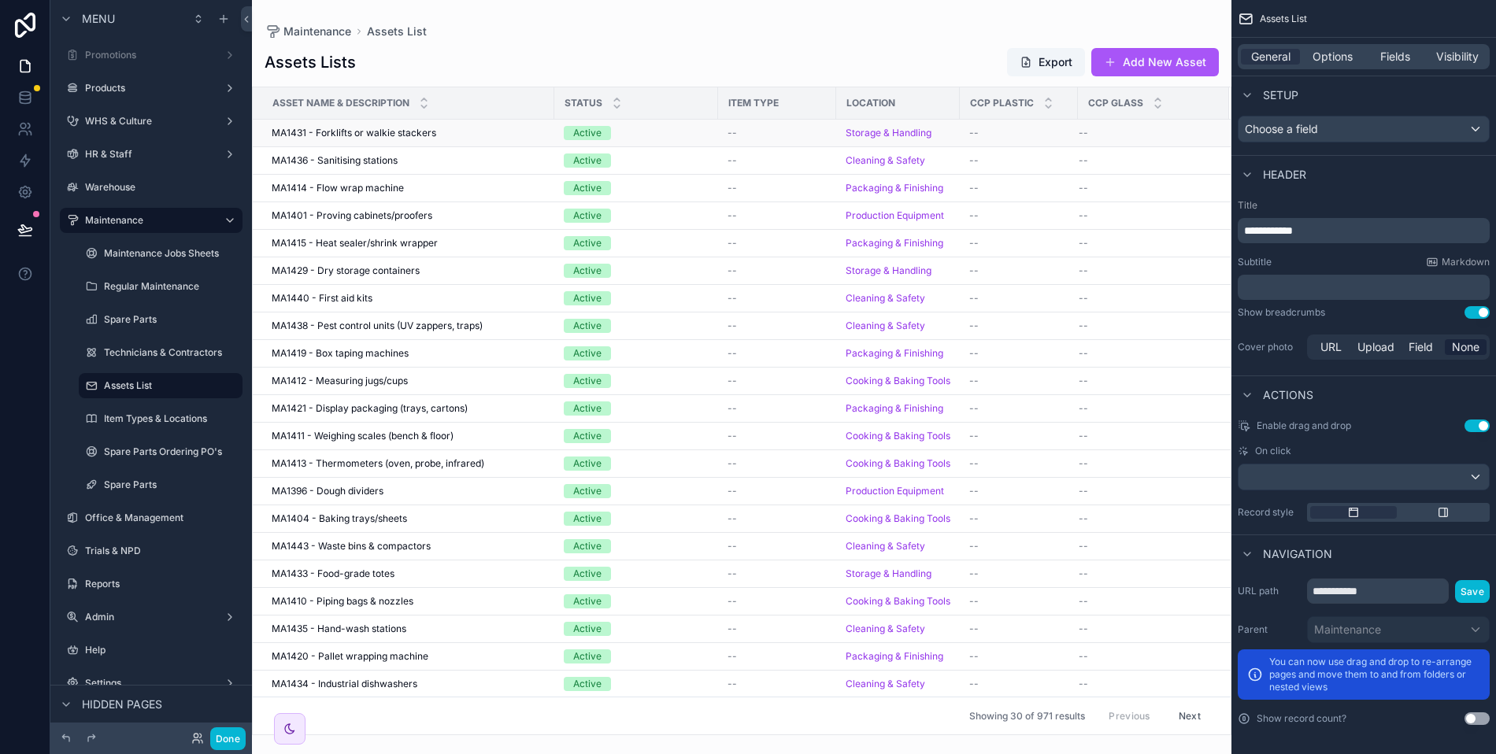
click at [337, 134] on span "MA1431 - Forklifts or walkie stackers" at bounding box center [354, 133] width 165 height 13
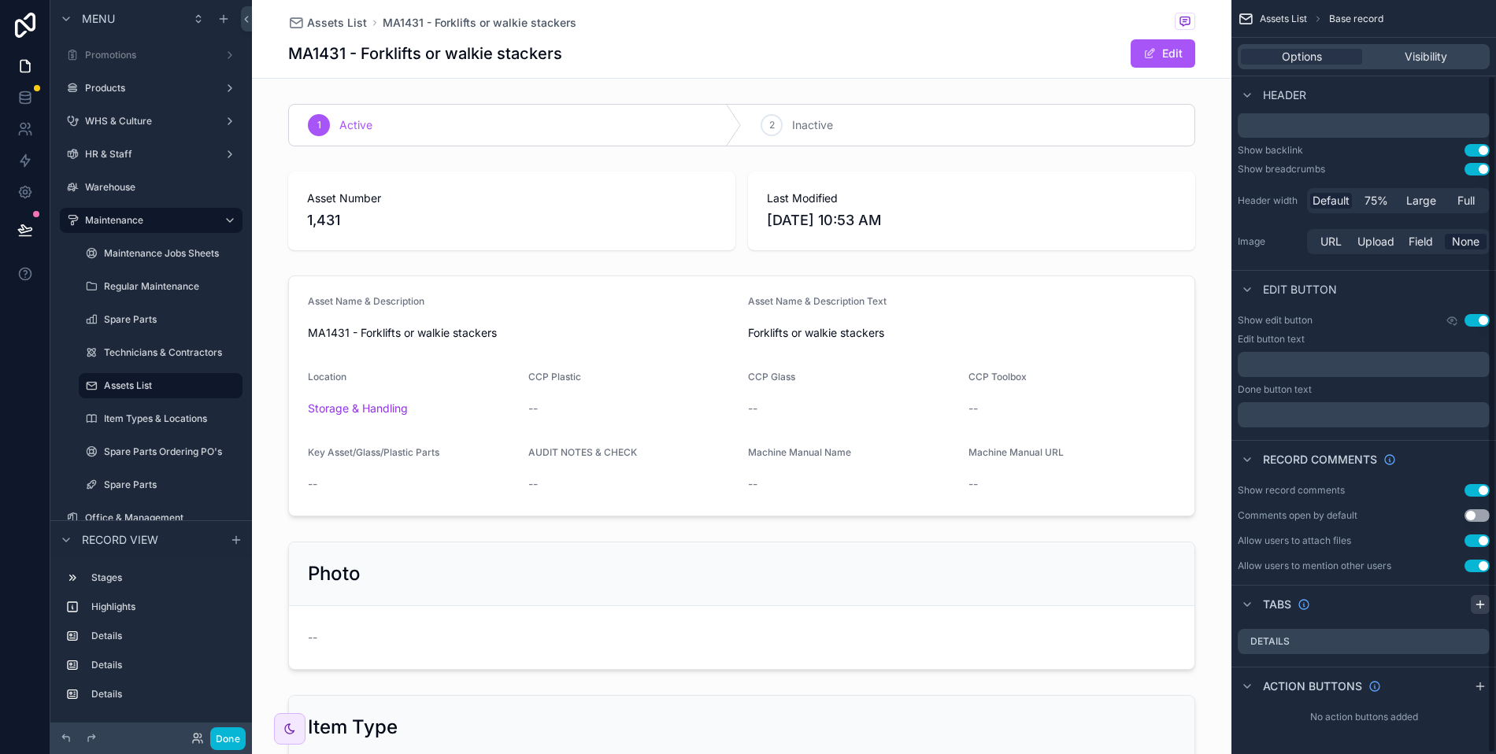
click at [1485, 601] on icon "scrollable content" at bounding box center [1480, 604] width 13 height 13
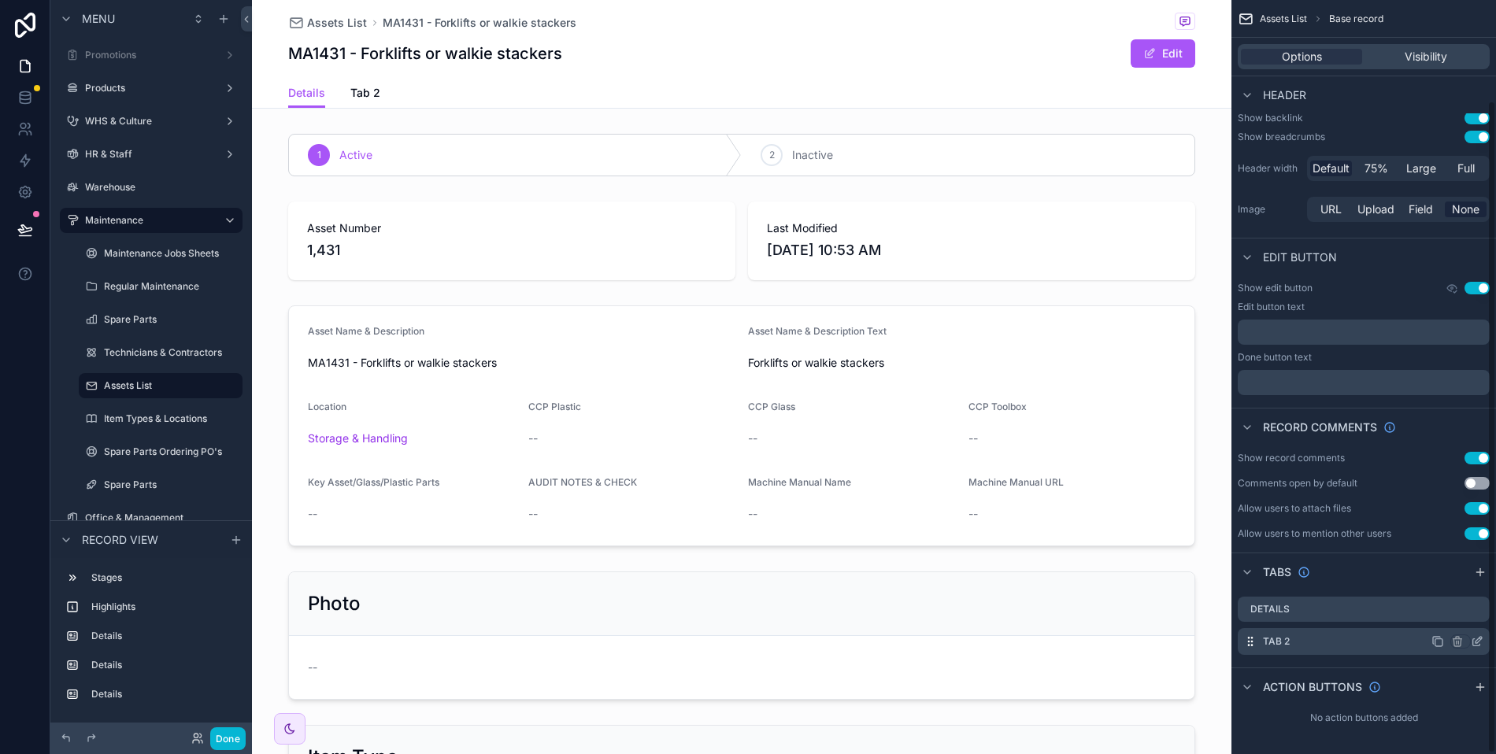
click at [1478, 642] on icon "scrollable content" at bounding box center [1477, 641] width 13 height 13
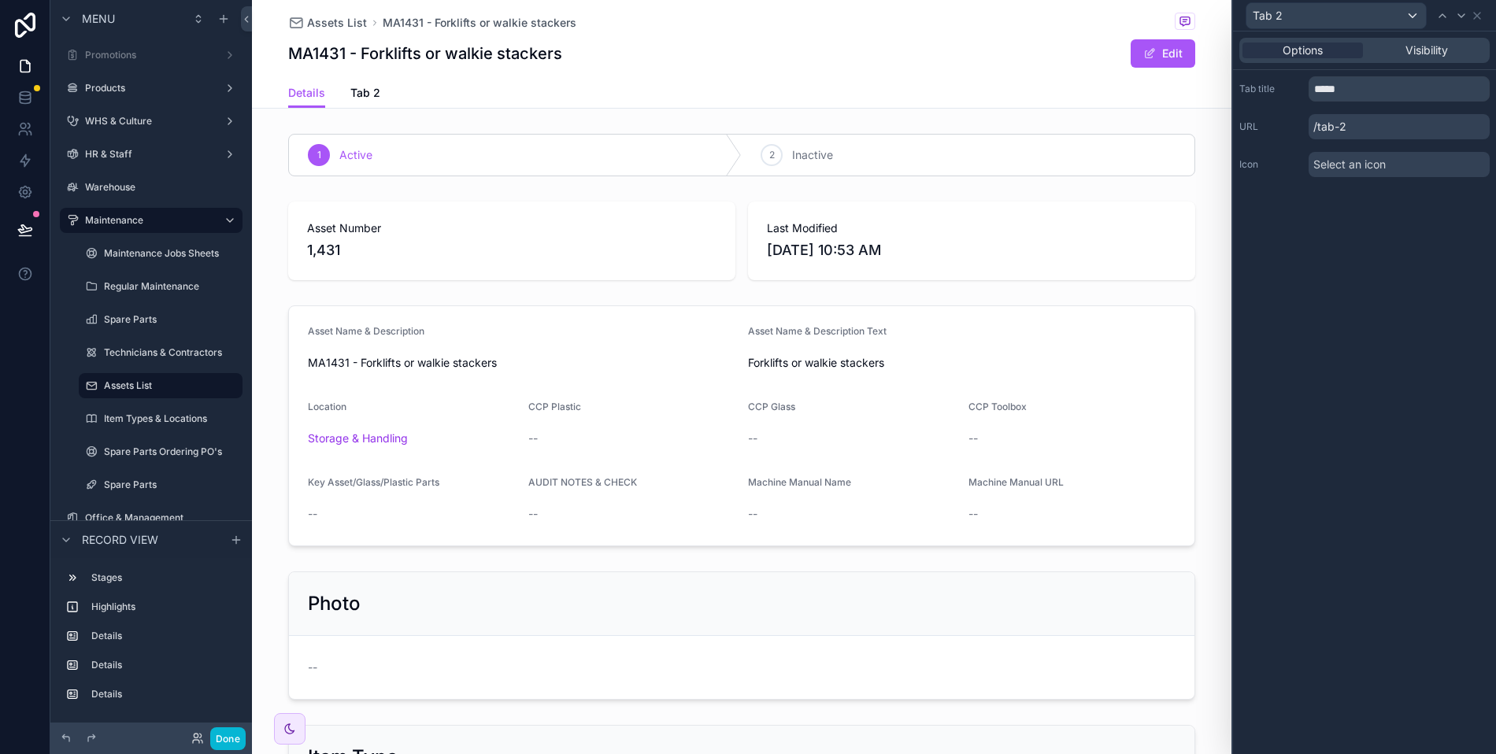
scroll to position [116, 0]
click at [1341, 89] on input "*****" at bounding box center [1398, 88] width 181 height 25
type input "********"
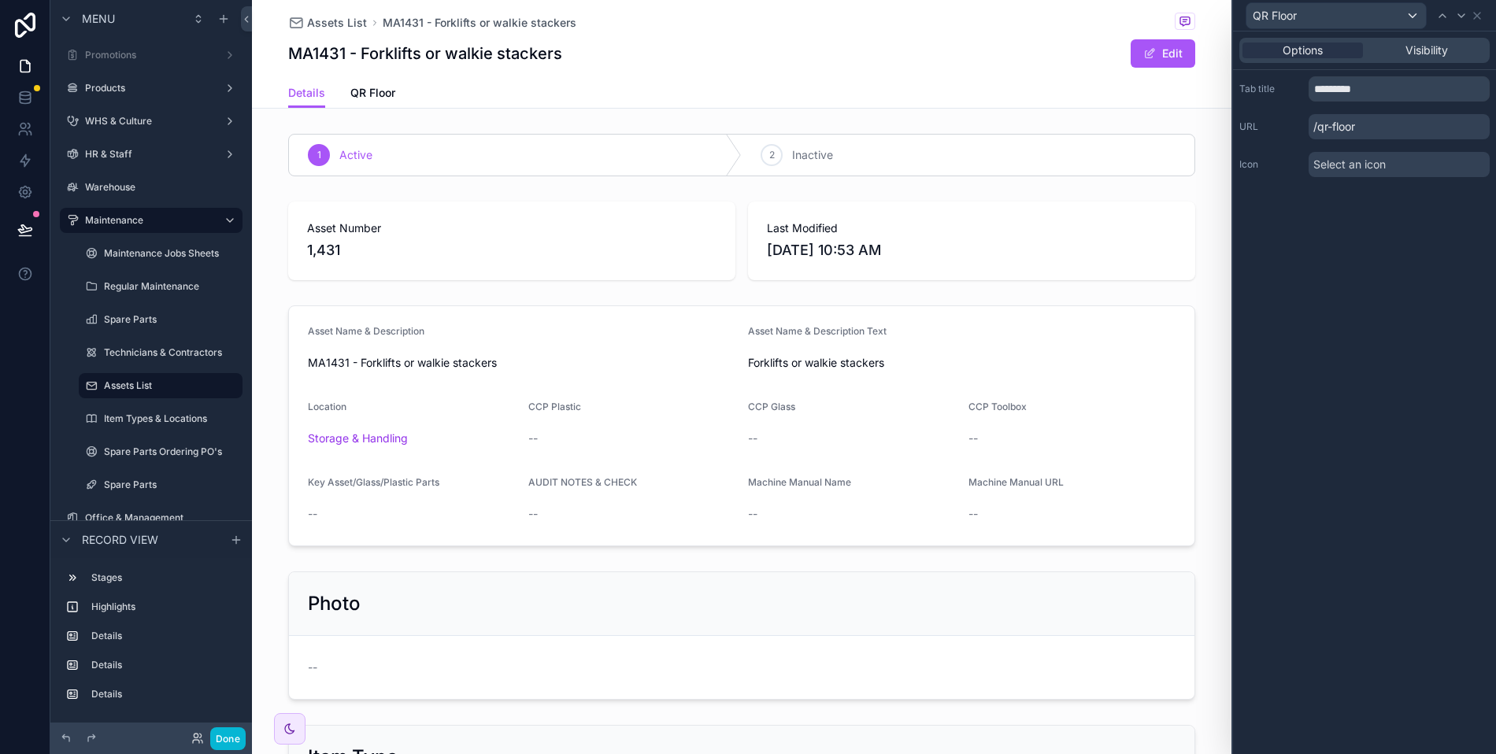
click at [1408, 61] on div "Options Visibility" at bounding box center [1364, 50] width 250 height 25
click at [1415, 55] on span "Visibility" at bounding box center [1426, 51] width 43 height 16
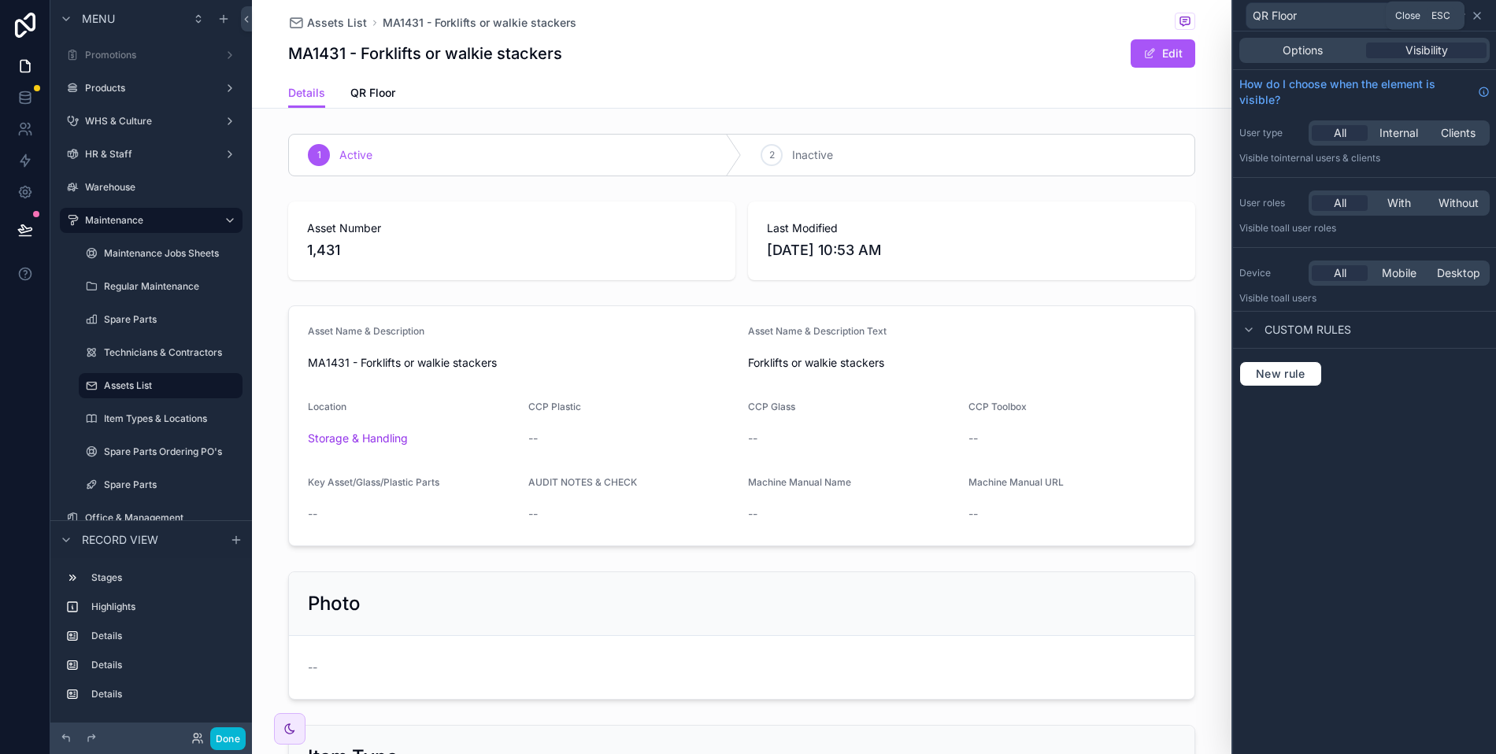
click at [1480, 17] on icon at bounding box center [1477, 15] width 13 height 13
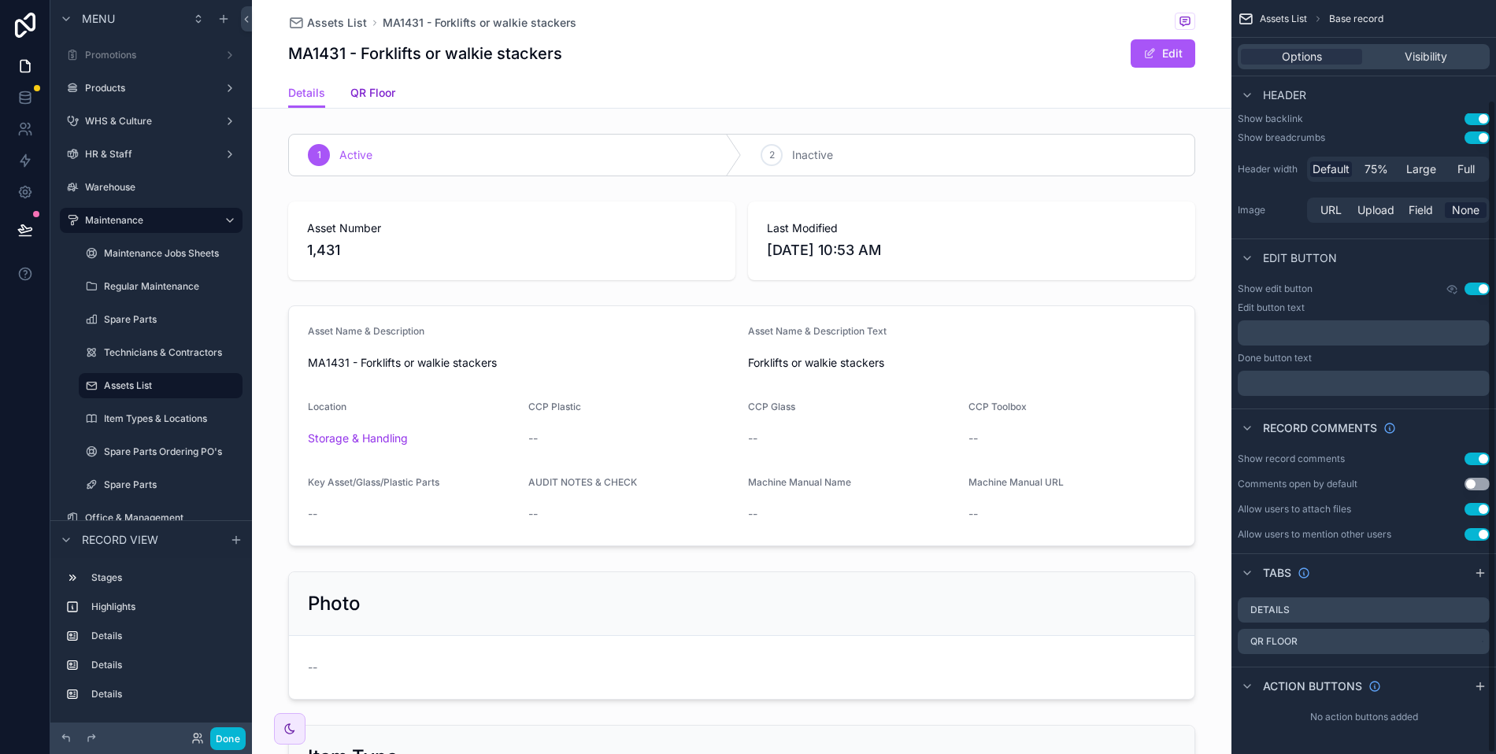
click at [351, 83] on link "QR Floor" at bounding box center [372, 94] width 45 height 31
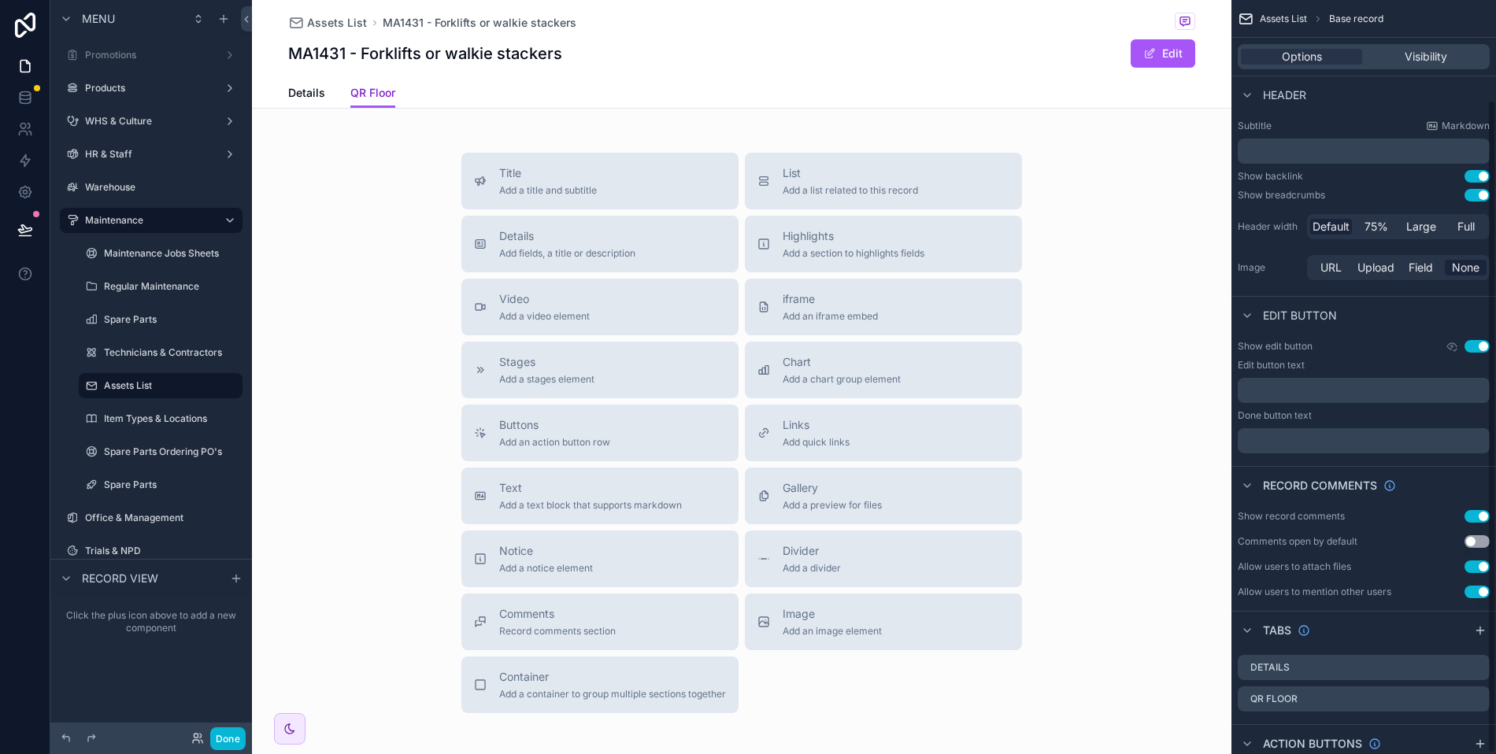
scroll to position [116, 0]
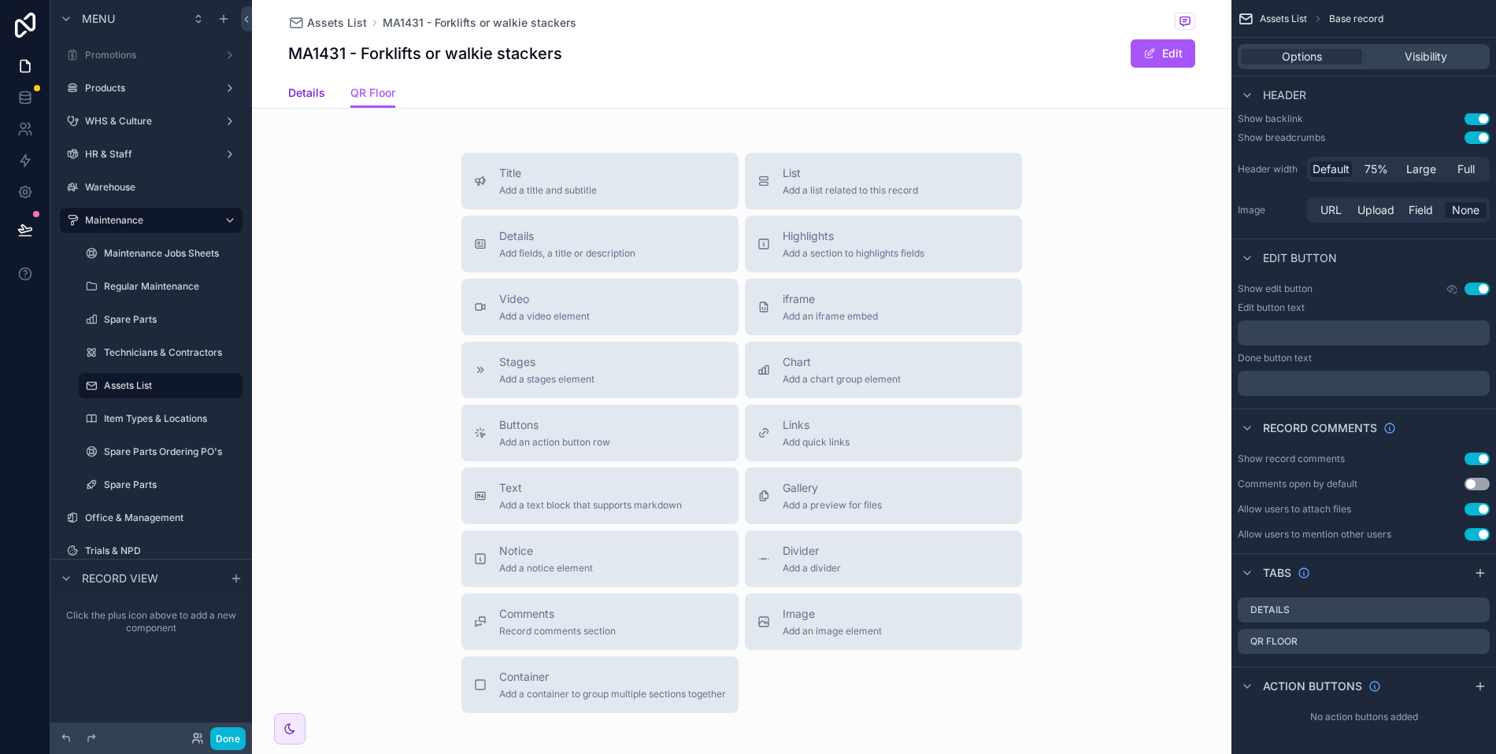
click at [299, 92] on span "Details" at bounding box center [306, 93] width 37 height 16
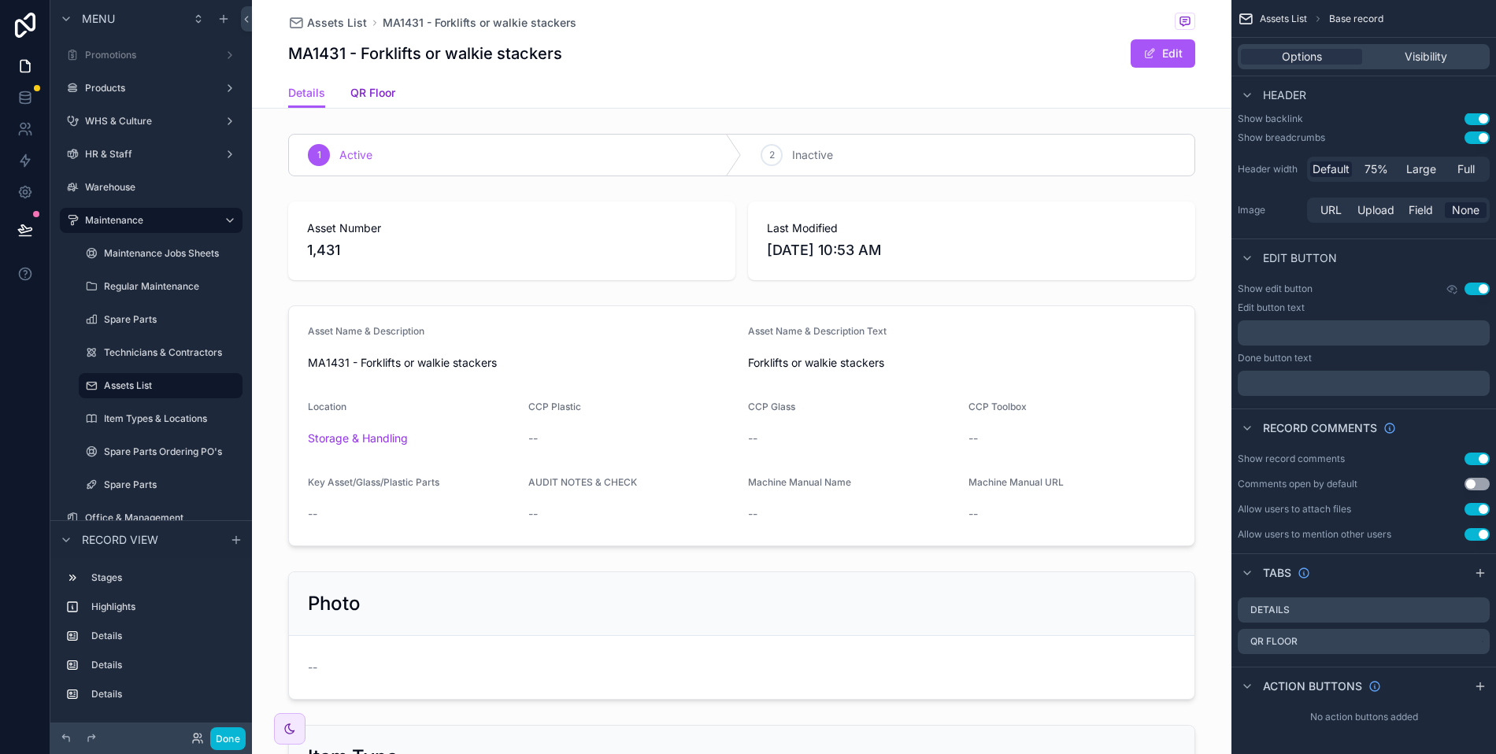
click at [379, 94] on span "QR Floor" at bounding box center [372, 93] width 45 height 16
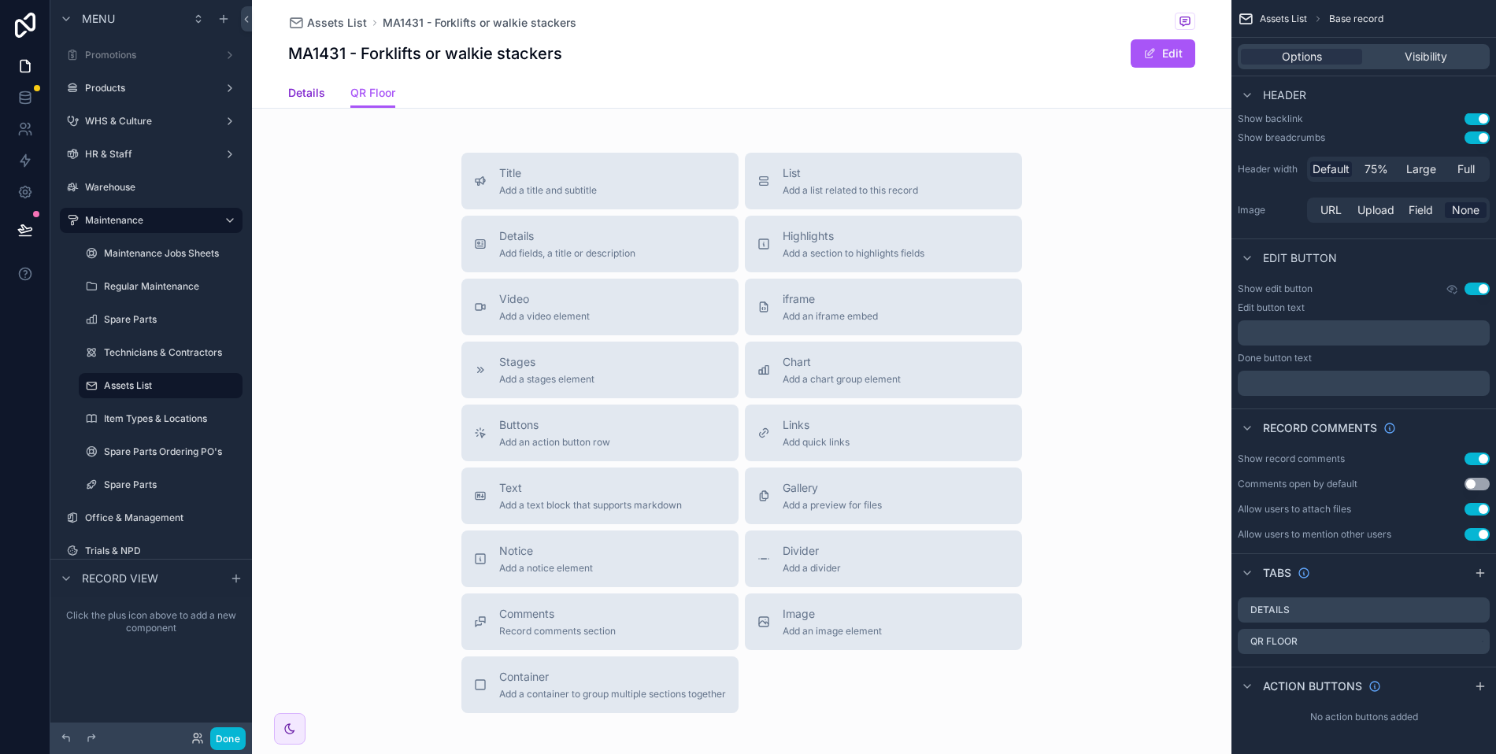
click at [293, 90] on span "Details" at bounding box center [306, 93] width 37 height 16
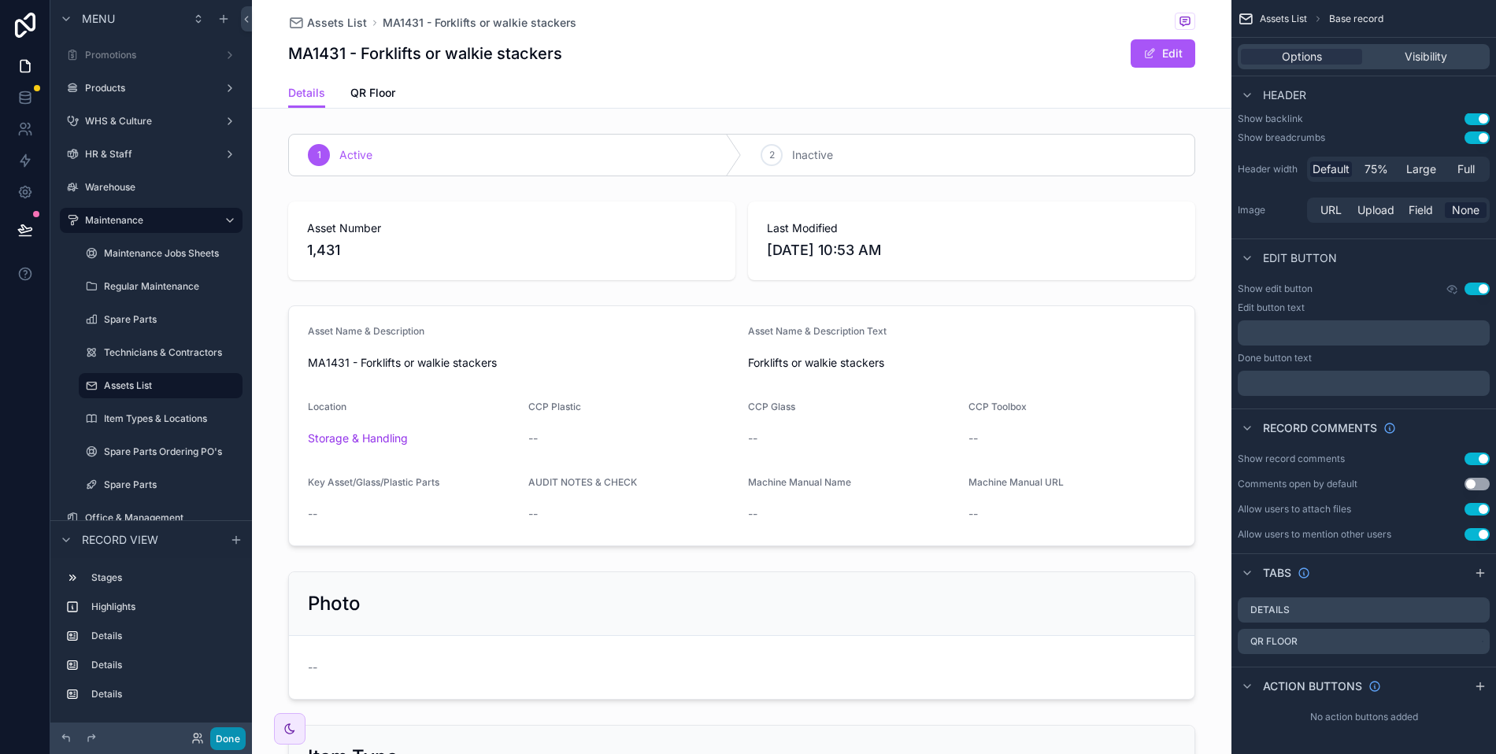
click at [216, 736] on button "Done" at bounding box center [227, 738] width 35 height 23
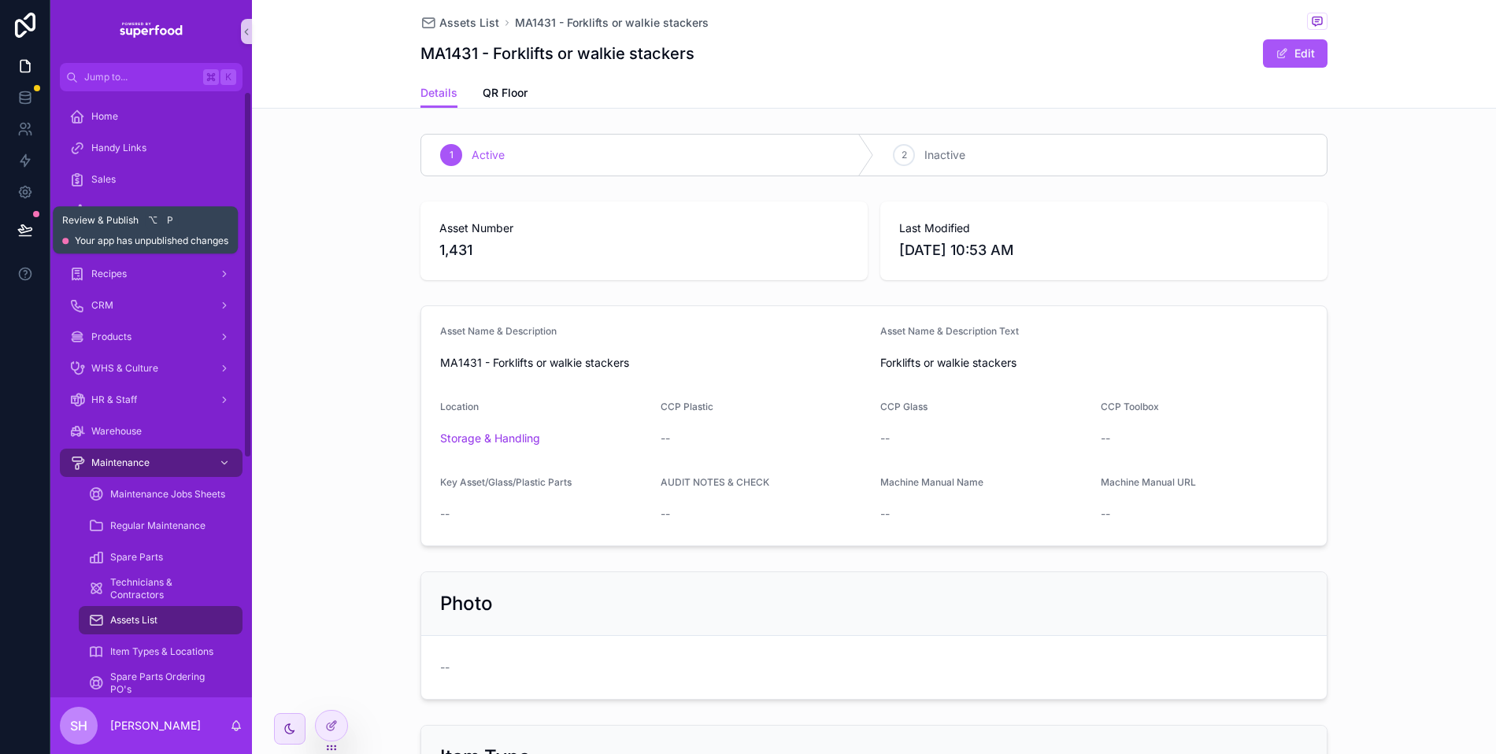
click at [29, 226] on icon at bounding box center [25, 230] width 16 height 16
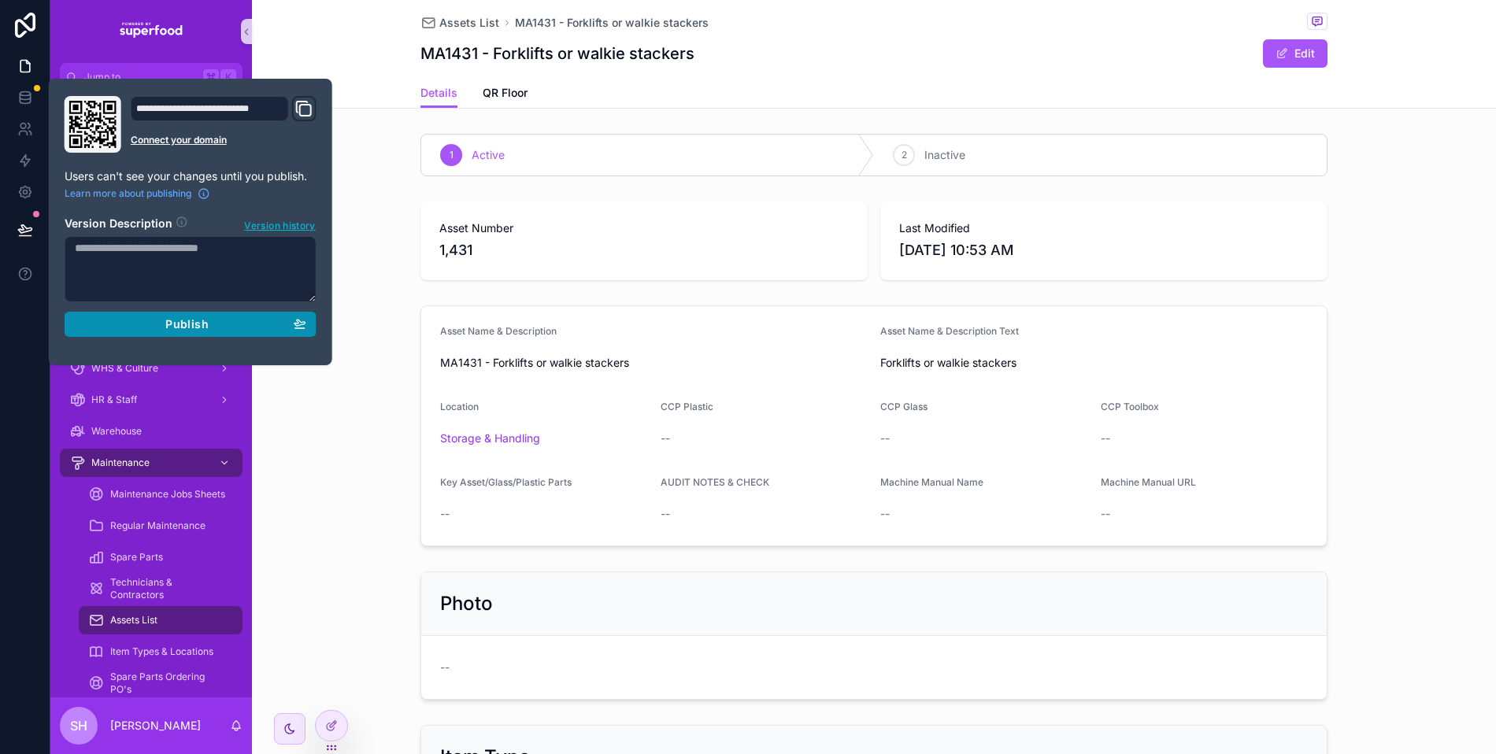
click at [165, 332] on button "Publish" at bounding box center [191, 324] width 252 height 25
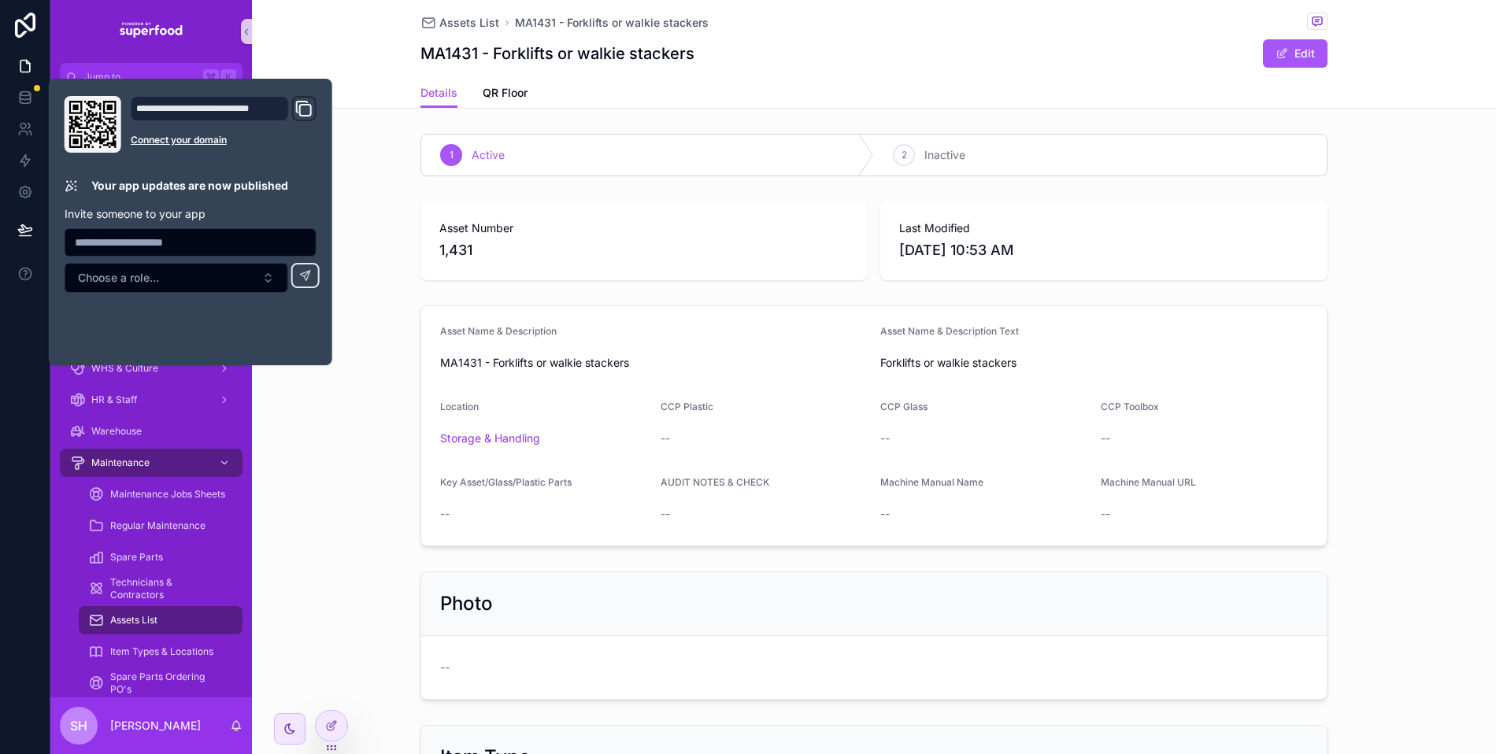
click at [371, 421] on div "Asset Name & Description MA1431 - Forklifts or walkie stackers Asset Name & Des…" at bounding box center [874, 425] width 1244 height 253
